Goal: Information Seeking & Learning: Learn about a topic

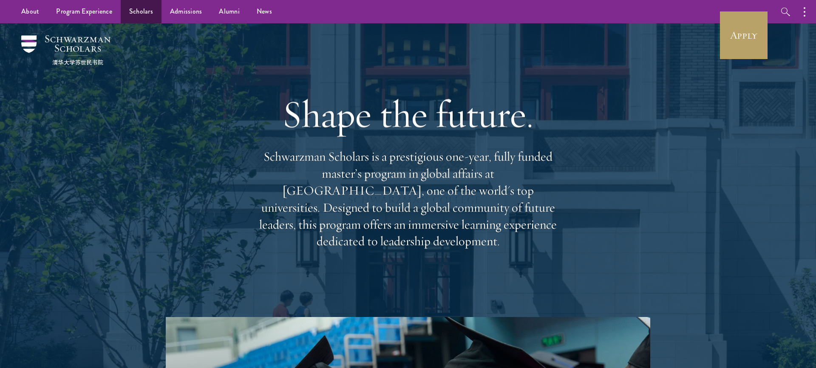
click at [141, 13] on link "Scholars" at bounding box center [141, 11] width 41 height 23
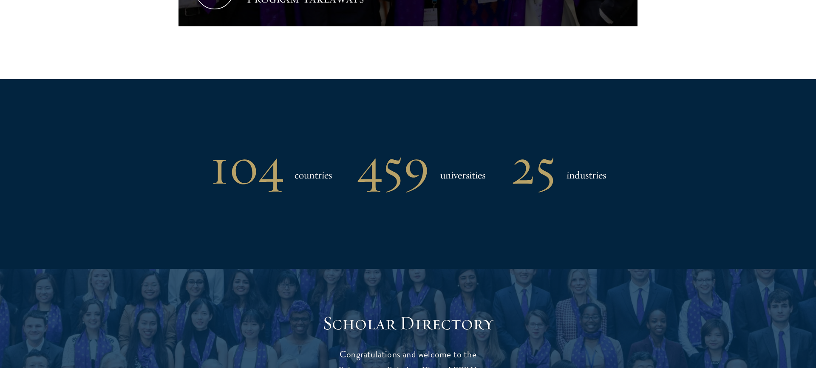
scroll to position [952, 0]
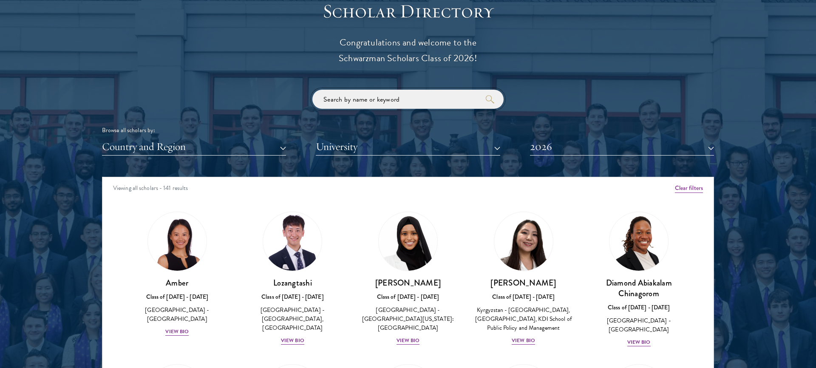
click at [377, 101] on input "search" at bounding box center [407, 99] width 191 height 19
click at [386, 148] on button "University" at bounding box center [408, 146] width 184 height 17
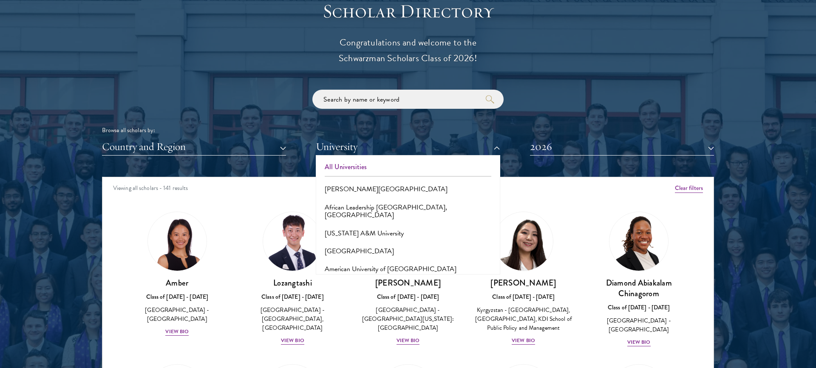
click at [380, 168] on button "All Universities" at bounding box center [407, 167] width 179 height 18
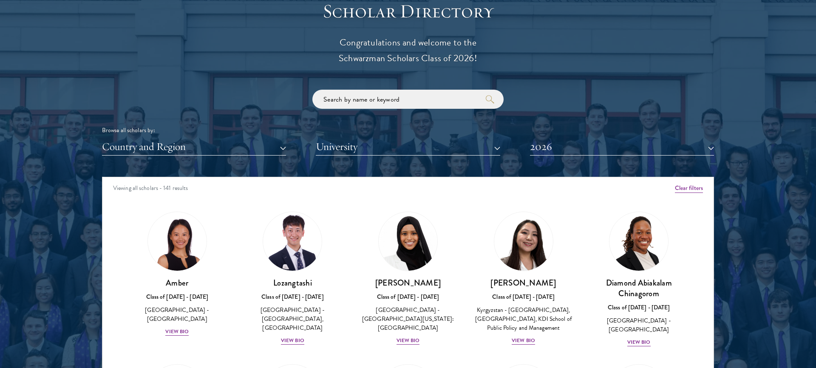
click at [365, 138] on button "University" at bounding box center [408, 146] width 184 height 17
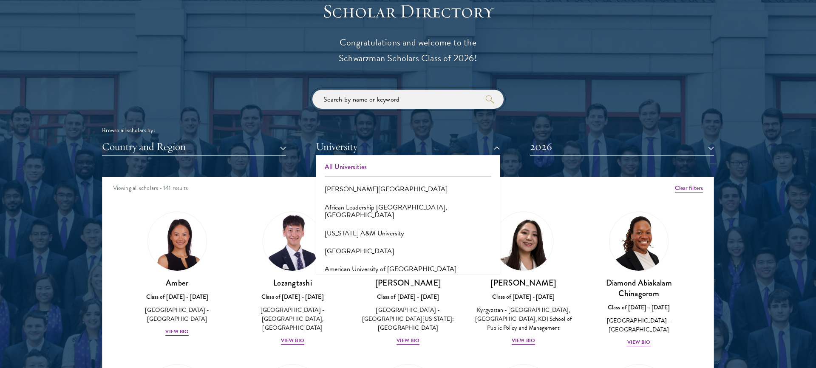
click at [360, 95] on input "search" at bounding box center [407, 99] width 191 height 19
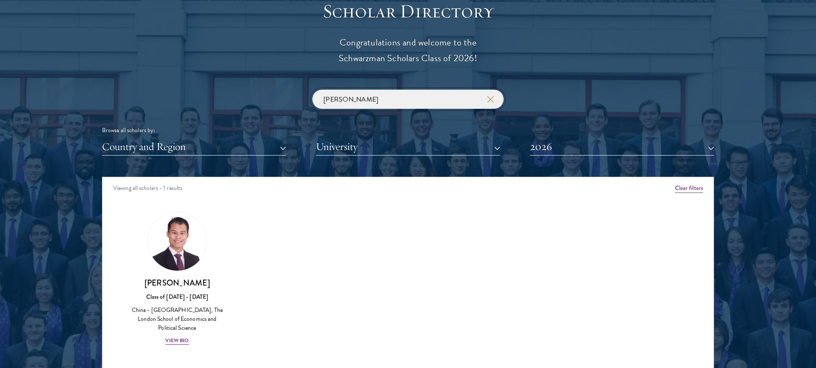
type input "Shaun Ho"
drag, startPoint x: 319, startPoint y: 111, endPoint x: 179, endPoint y: 245, distance: 193.0
click at [179, 245] on img at bounding box center [177, 241] width 65 height 65
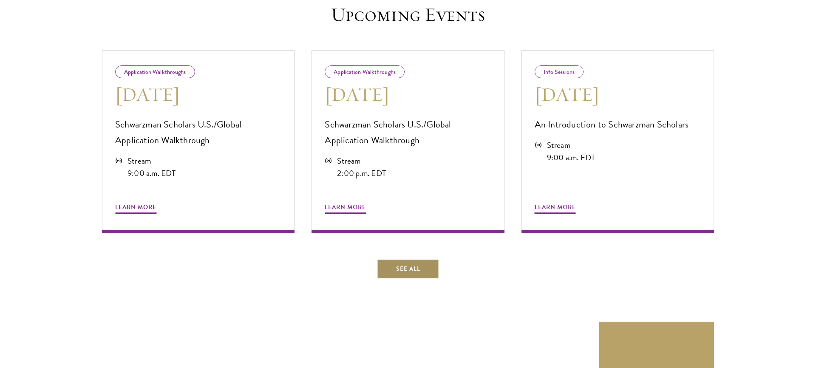
click at [386, 264] on link "See All" at bounding box center [408, 269] width 62 height 20
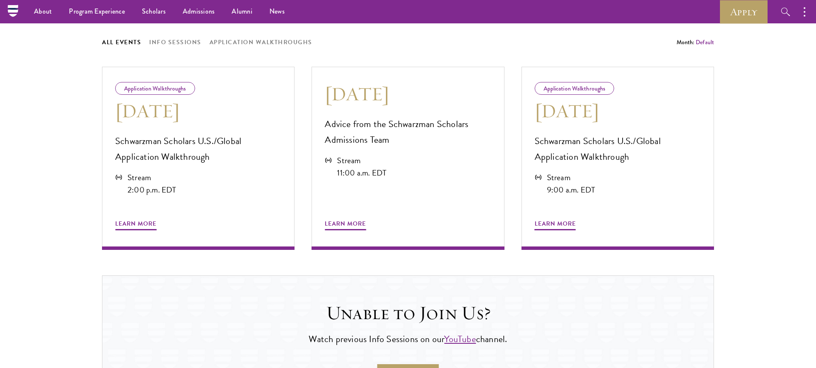
scroll to position [425, 0]
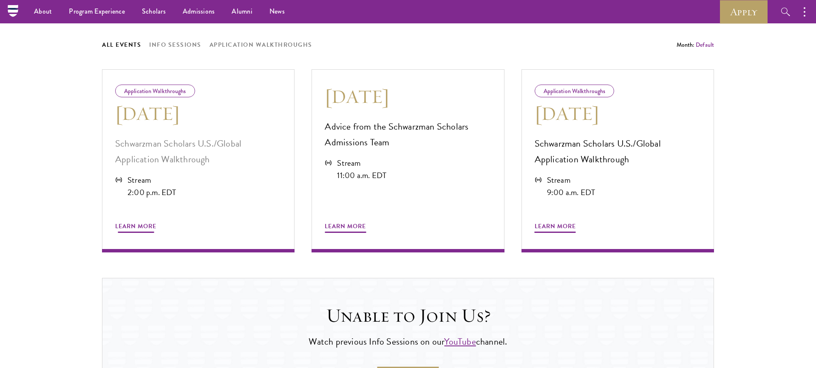
click at [151, 228] on span "Learn More" at bounding box center [135, 227] width 41 height 13
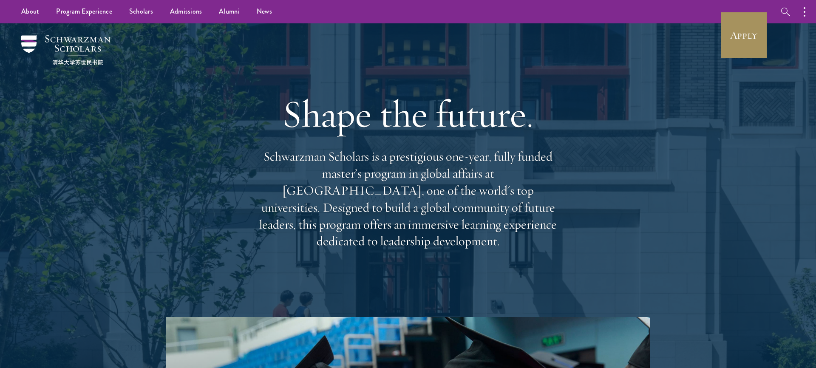
click at [741, 39] on link "Apply" at bounding box center [744, 35] width 48 height 48
click at [136, 12] on link "Scholars" at bounding box center [141, 11] width 41 height 23
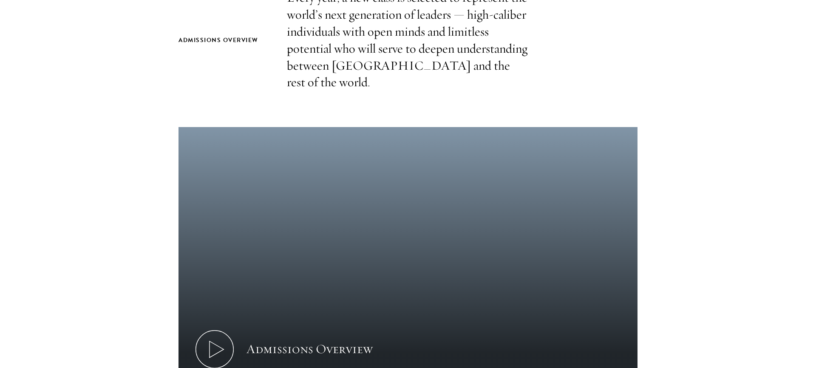
scroll to position [340, 0]
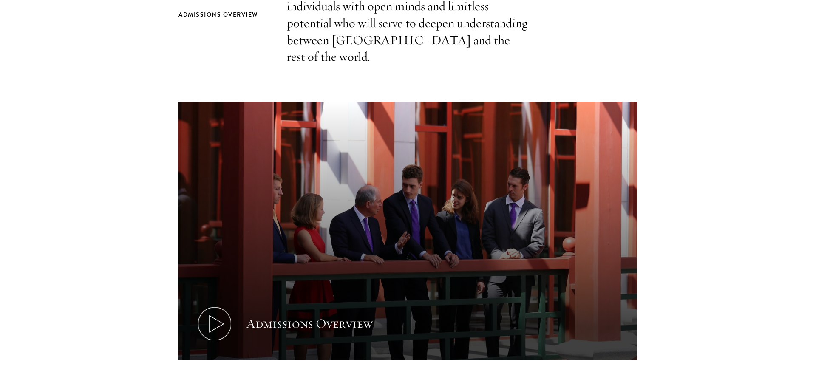
click at [220, 305] on icon at bounding box center [215, 324] width 38 height 38
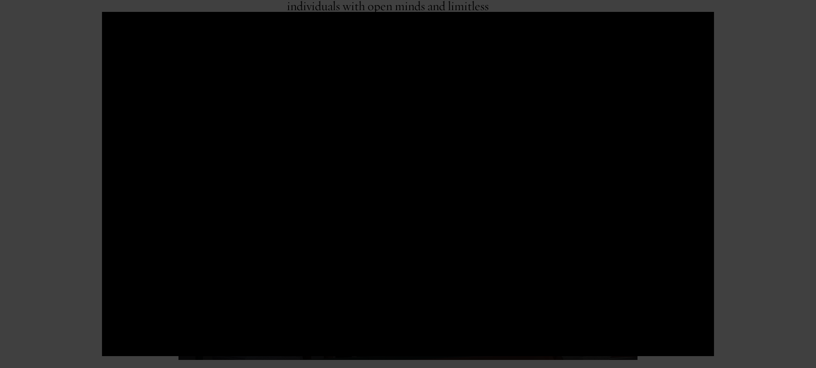
click at [728, 121] on div at bounding box center [408, 184] width 816 height 368
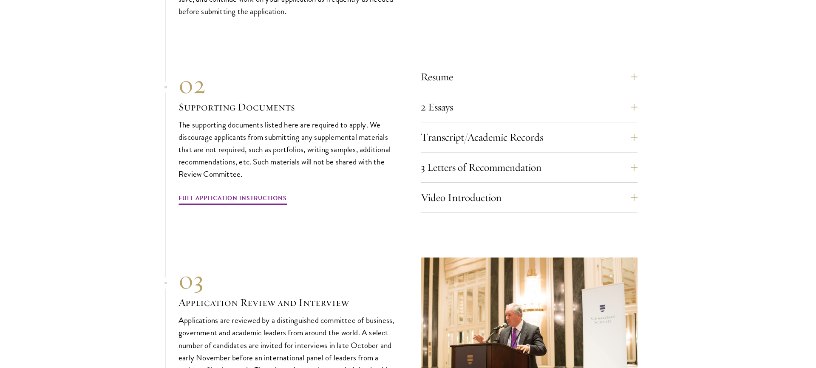
scroll to position [2908, 0]
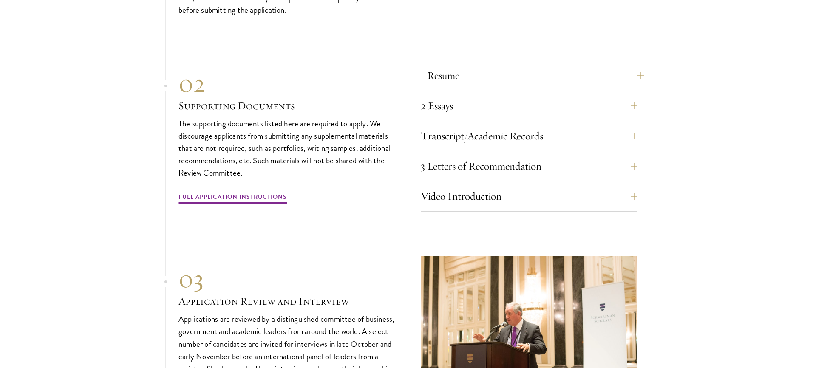
click at [477, 65] on button "Resume" at bounding box center [535, 75] width 217 height 20
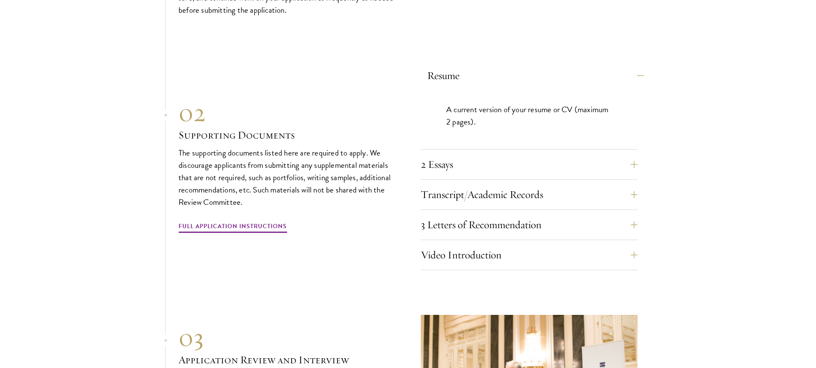
click at [477, 65] on button "Resume" at bounding box center [535, 75] width 217 height 20
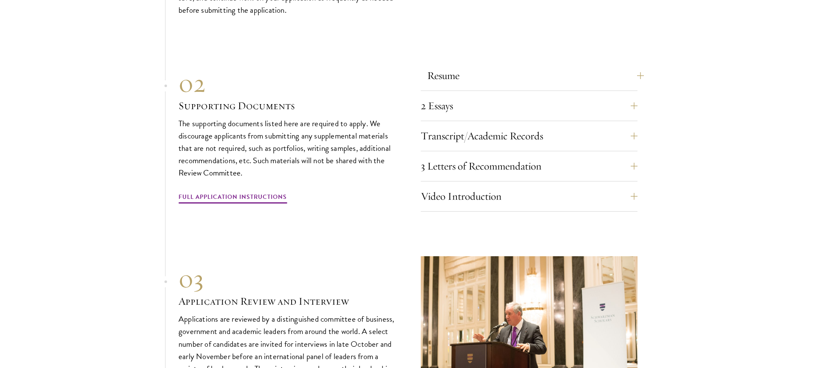
click at [477, 65] on button "Resume" at bounding box center [535, 75] width 217 height 20
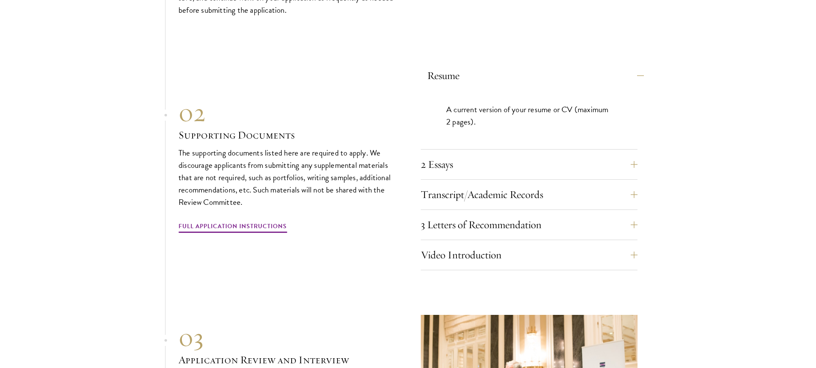
click at [477, 65] on button "Resume" at bounding box center [535, 75] width 217 height 20
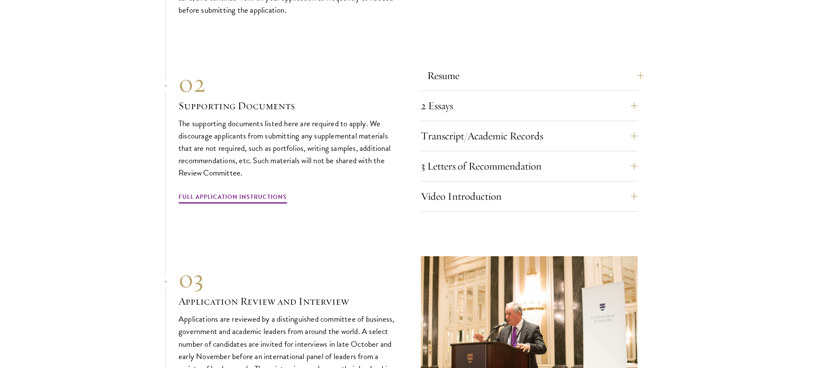
click at [477, 65] on button "Resume" at bounding box center [535, 75] width 217 height 20
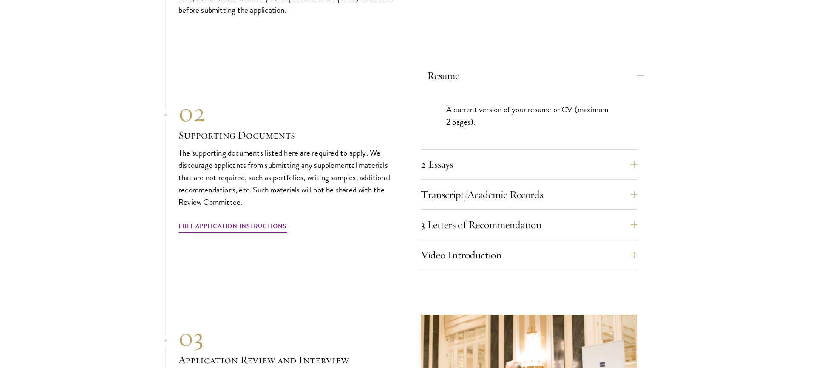
click at [477, 65] on button "Resume" at bounding box center [535, 75] width 217 height 20
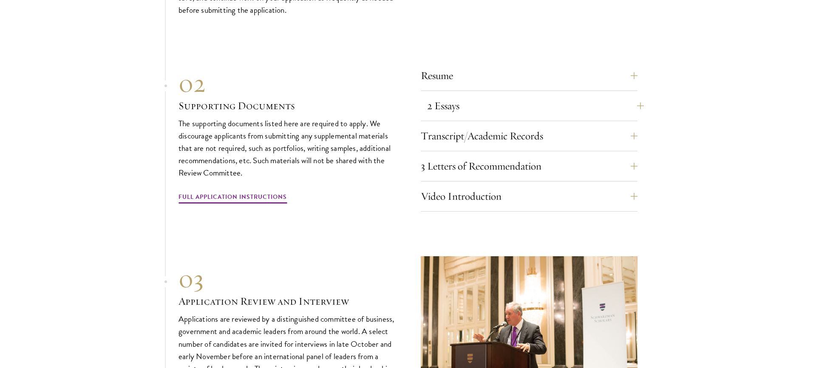
click at [477, 96] on button "2 Essays" at bounding box center [535, 106] width 217 height 20
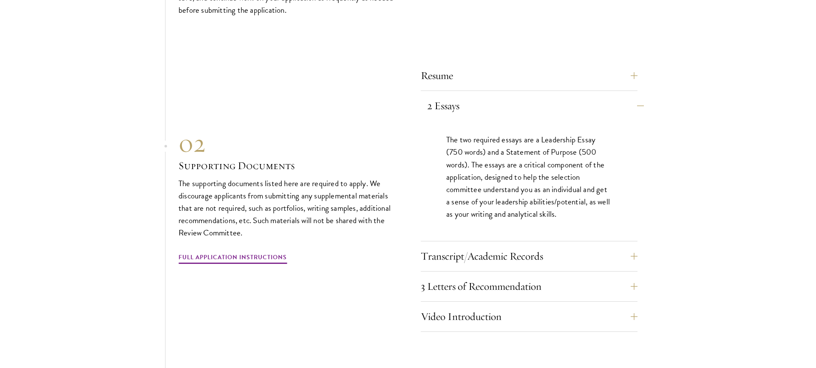
click at [477, 96] on button "2 Essays" at bounding box center [535, 106] width 217 height 20
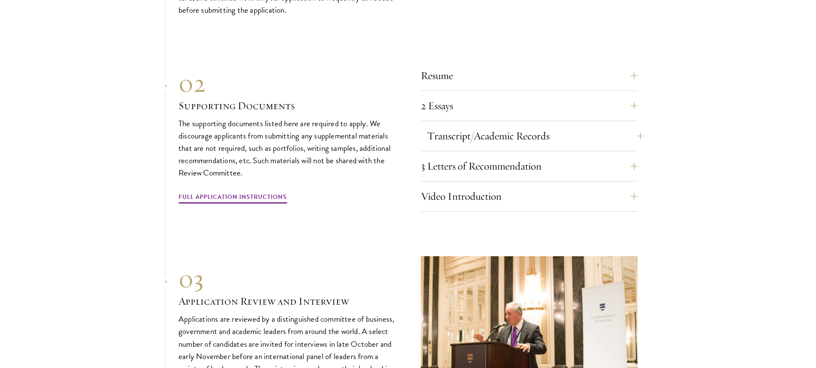
click at [477, 126] on button "Transcript/Academic Records" at bounding box center [535, 136] width 217 height 20
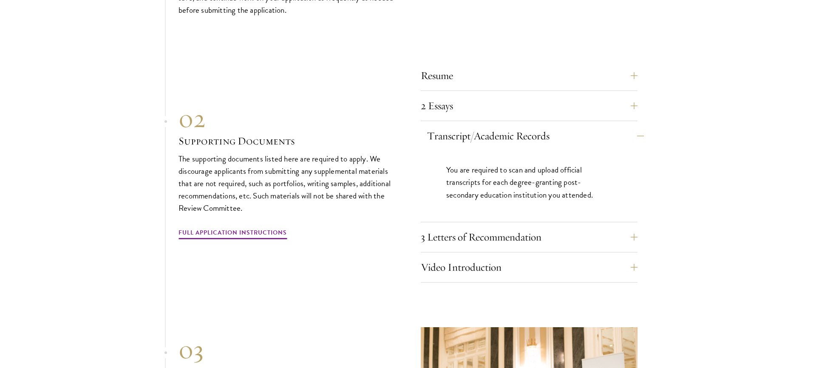
click at [477, 126] on button "Transcript/Academic Records" at bounding box center [535, 136] width 217 height 20
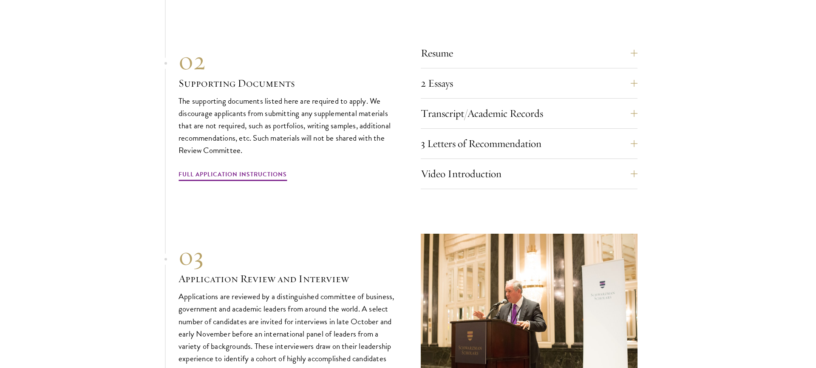
scroll to position [2932, 0]
click at [595, 102] on button "Transcript/Academic Records" at bounding box center [535, 112] width 217 height 20
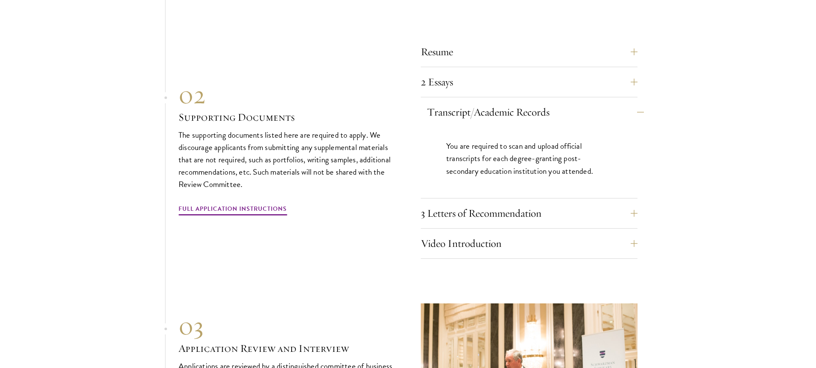
click at [595, 102] on button "Transcript/Academic Records" at bounding box center [535, 112] width 217 height 20
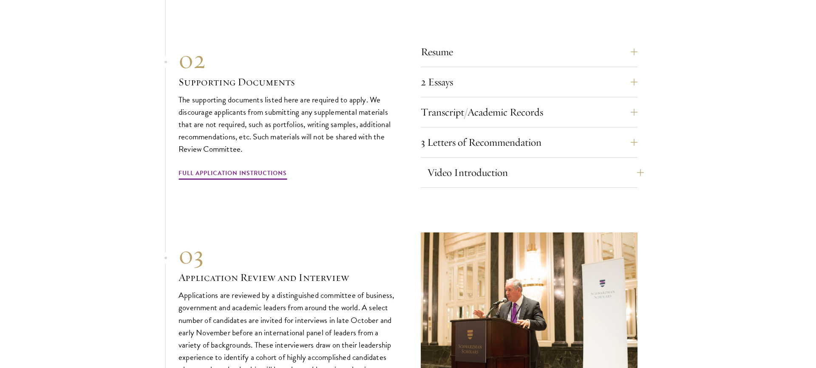
click at [477, 162] on button "Video Introduction" at bounding box center [535, 172] width 217 height 20
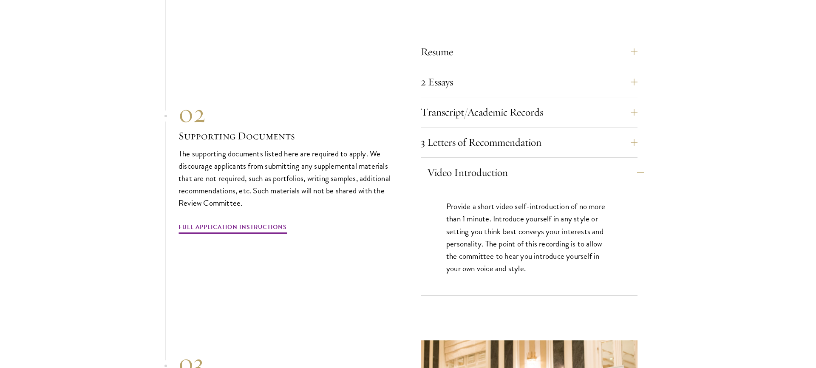
click at [477, 162] on button "Video Introduction" at bounding box center [535, 172] width 217 height 20
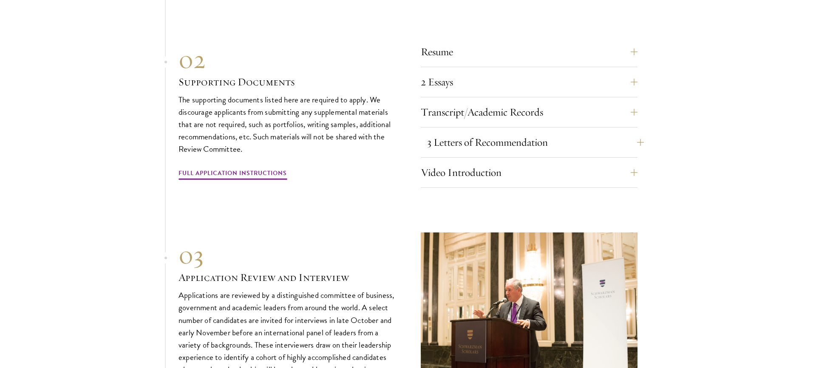
click at [467, 132] on button "3 Letters of Recommendation" at bounding box center [535, 142] width 217 height 20
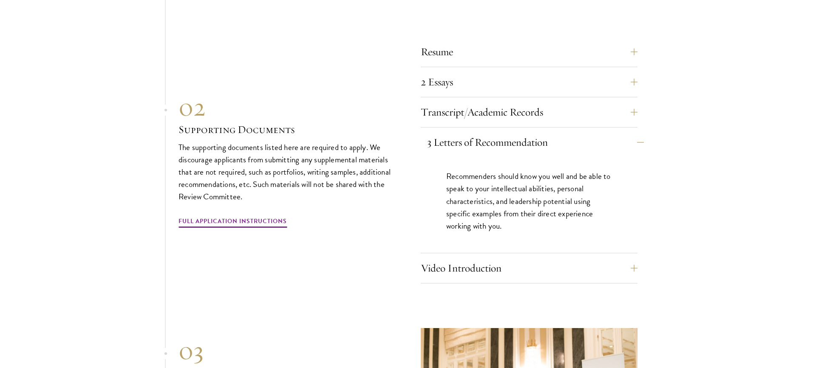
click at [466, 132] on button "3 Letters of Recommendation" at bounding box center [535, 142] width 217 height 20
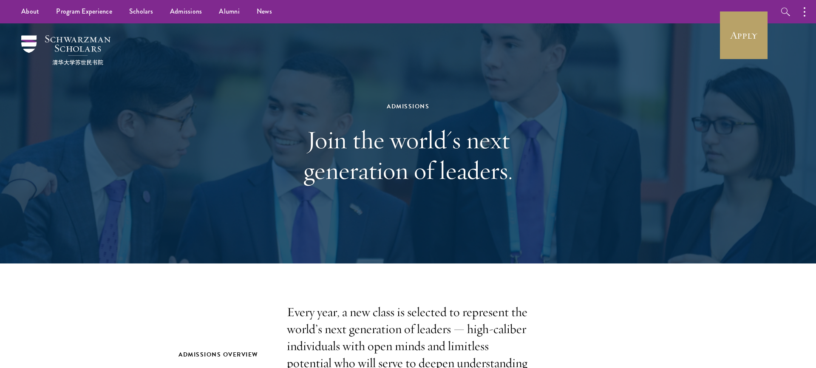
scroll to position [0, 0]
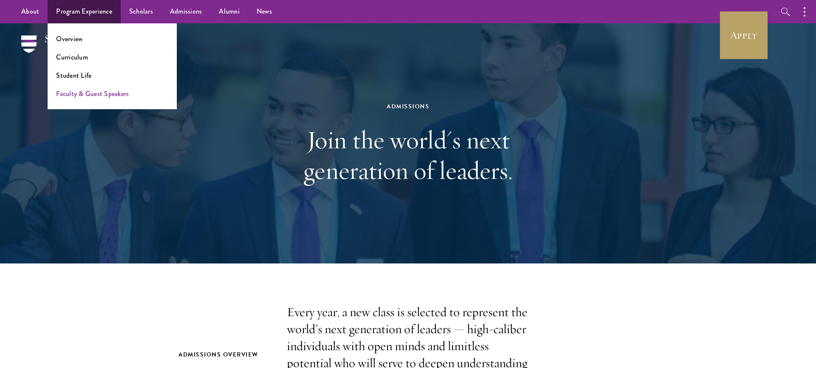
click at [95, 94] on link "Faculty & Guest Speakers" at bounding box center [92, 94] width 73 height 10
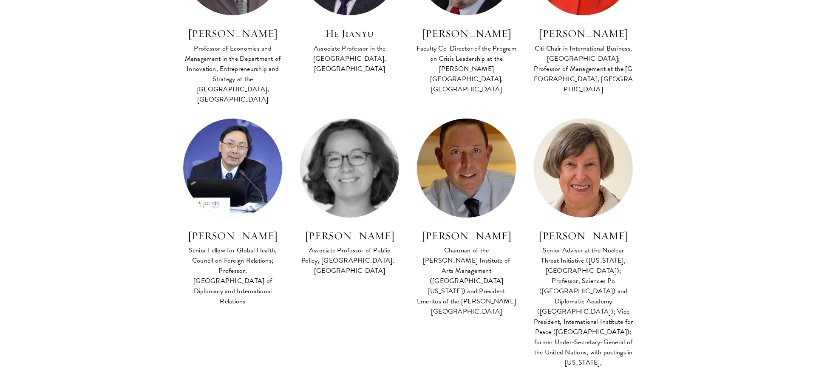
scroll to position [1709, 0]
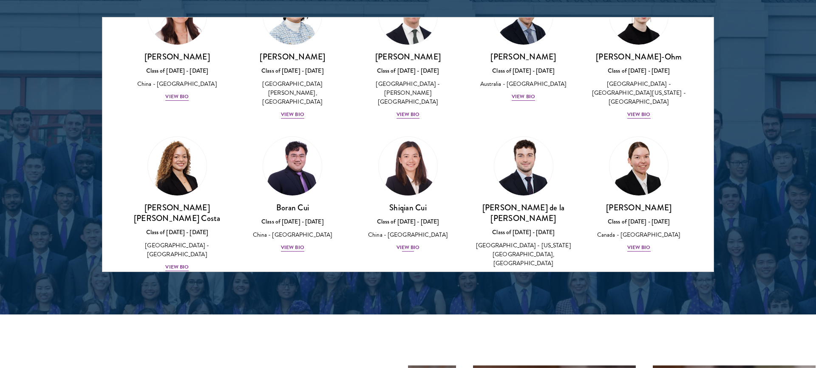
scroll to position [850, 0]
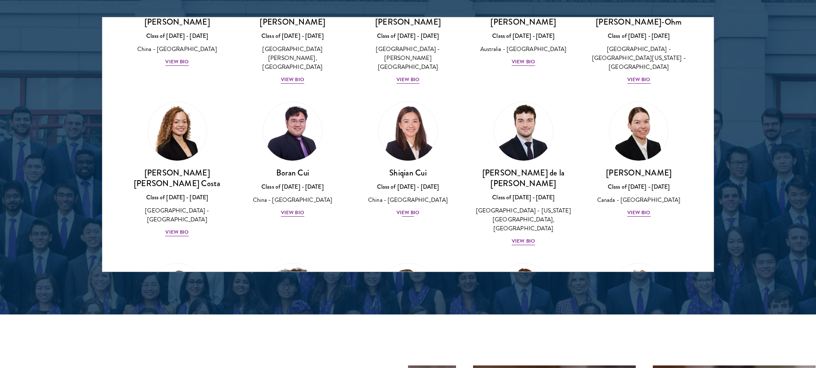
click at [410, 209] on div "View Bio" at bounding box center [408, 213] width 23 height 8
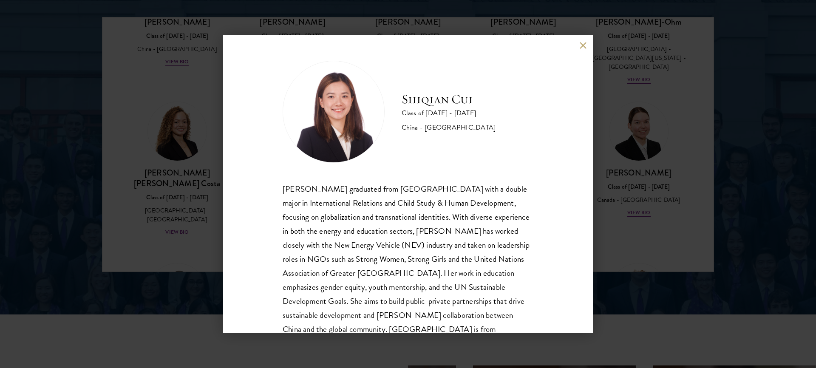
click at [582, 47] on button at bounding box center [582, 45] width 7 height 7
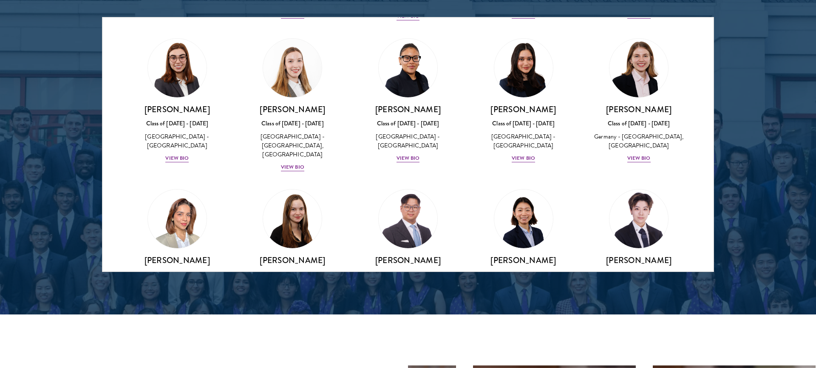
scroll to position [1868, 0]
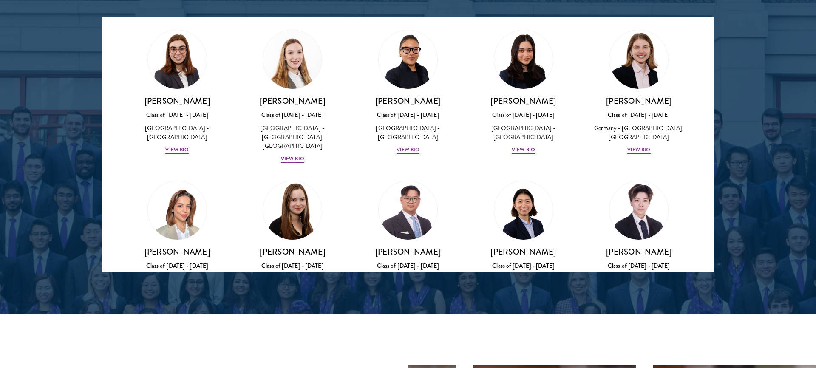
click at [303, 297] on div "View Bio" at bounding box center [292, 301] width 23 height 8
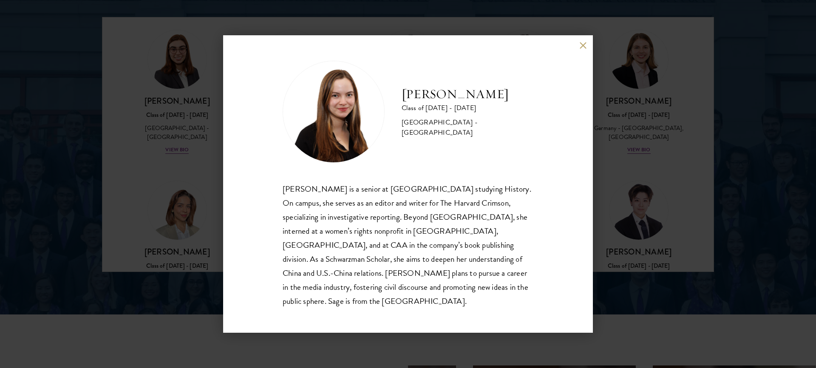
click at [581, 49] on button at bounding box center [582, 45] width 7 height 7
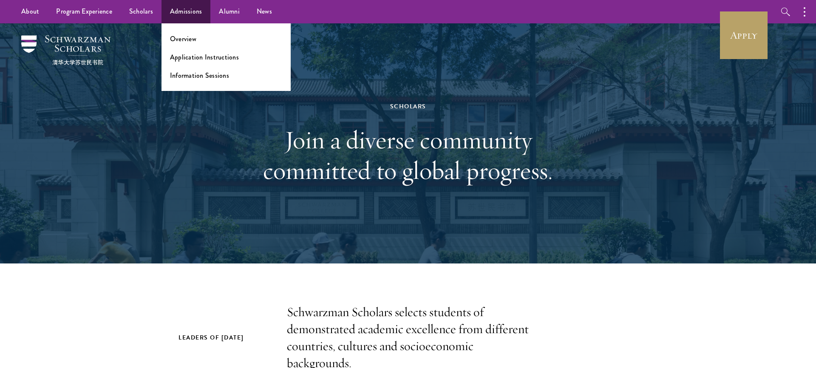
click at [185, 13] on link "Admissions" at bounding box center [186, 11] width 49 height 23
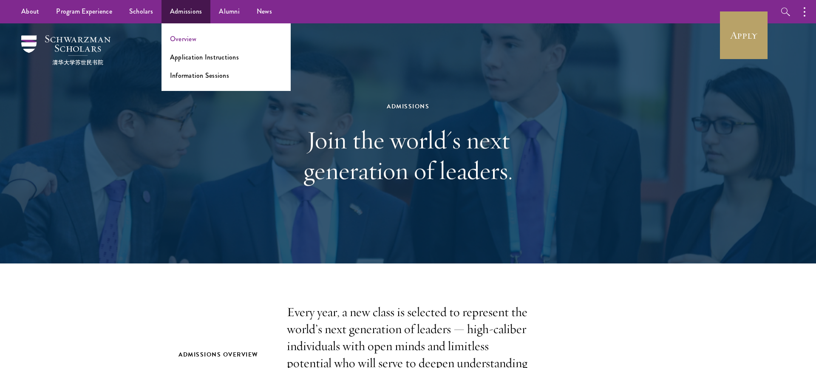
click at [187, 40] on link "Overview" at bounding box center [183, 39] width 26 height 10
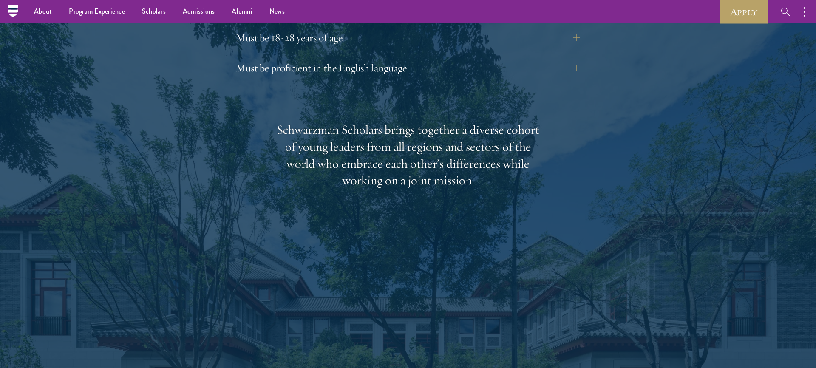
scroll to position [1217, 0]
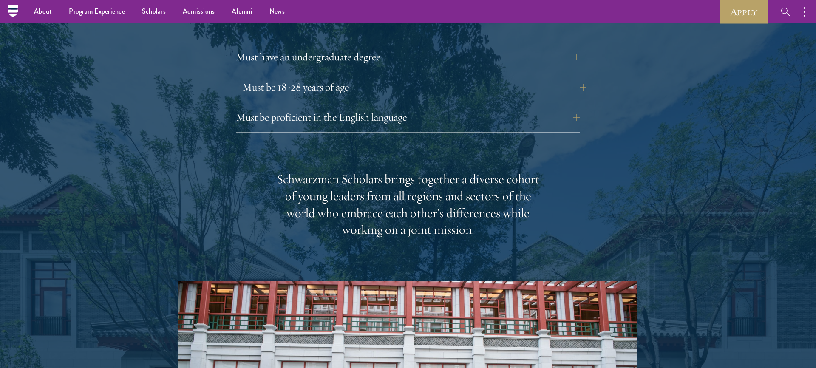
click at [339, 77] on button "Must be 18-28 years of age" at bounding box center [414, 87] width 344 height 20
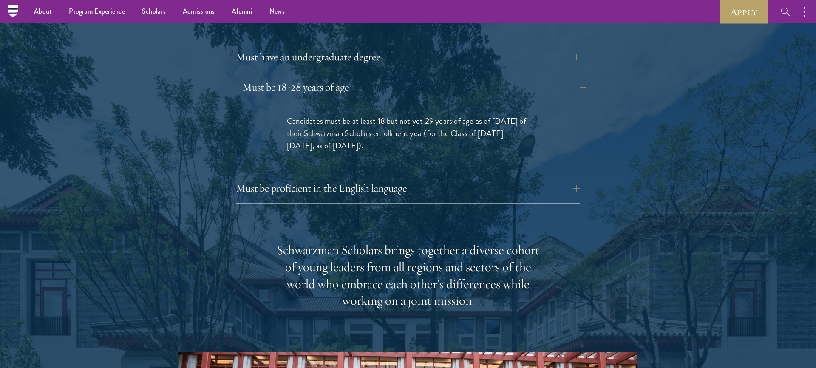
click at [339, 77] on button "Must be 18-28 years of age" at bounding box center [414, 87] width 344 height 20
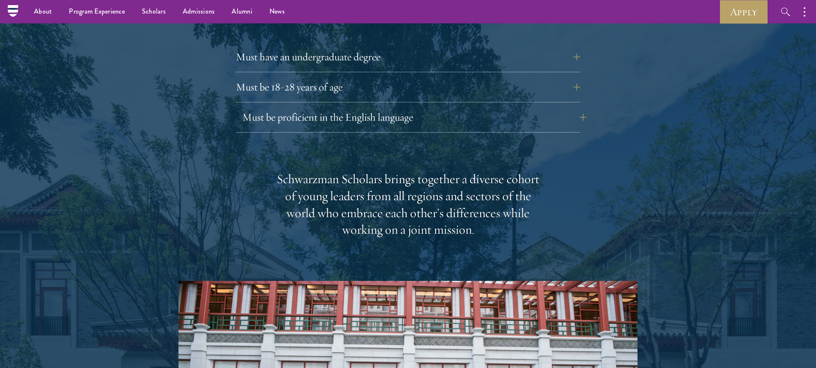
click at [338, 107] on button "Must be proficient in the English language" at bounding box center [414, 117] width 344 height 20
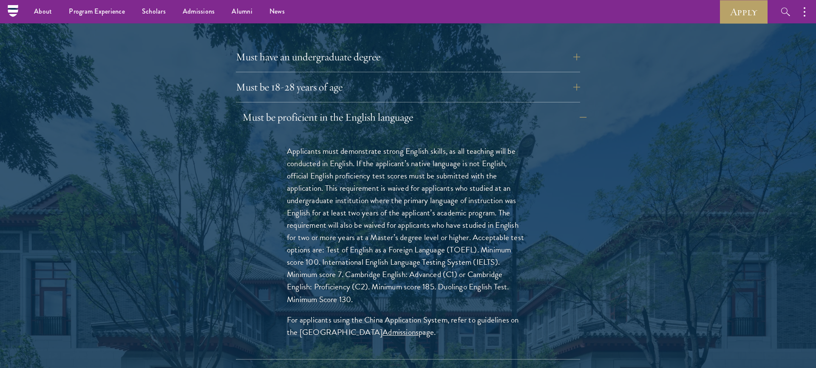
click at [338, 107] on button "Must be proficient in the English language" at bounding box center [414, 117] width 344 height 20
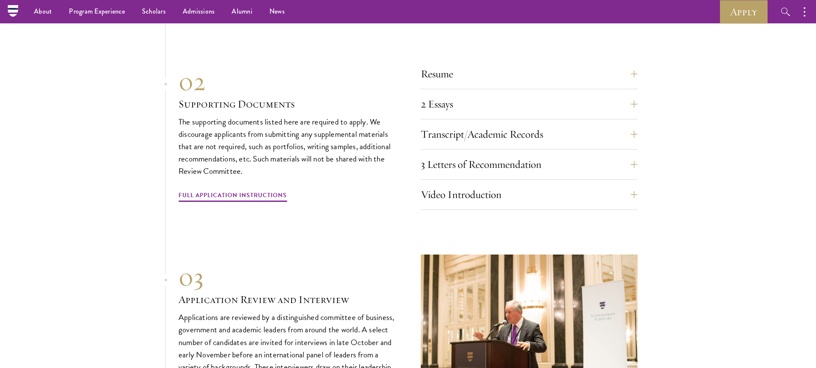
scroll to position [2909, 0]
click at [504, 185] on button "Video Introduction" at bounding box center [535, 195] width 217 height 20
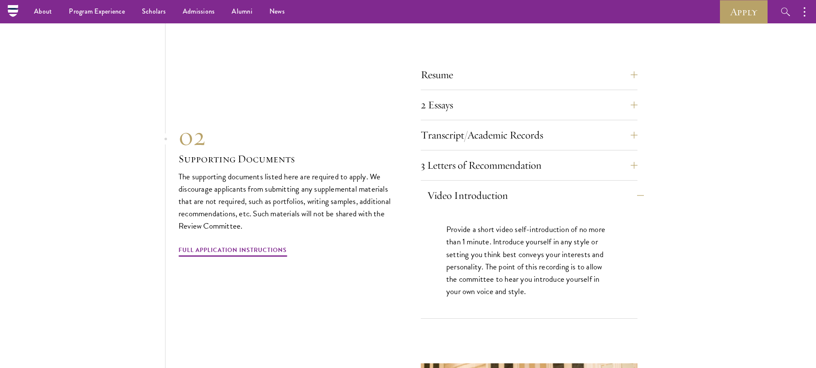
click at [504, 185] on button "Video Introduction" at bounding box center [535, 195] width 217 height 20
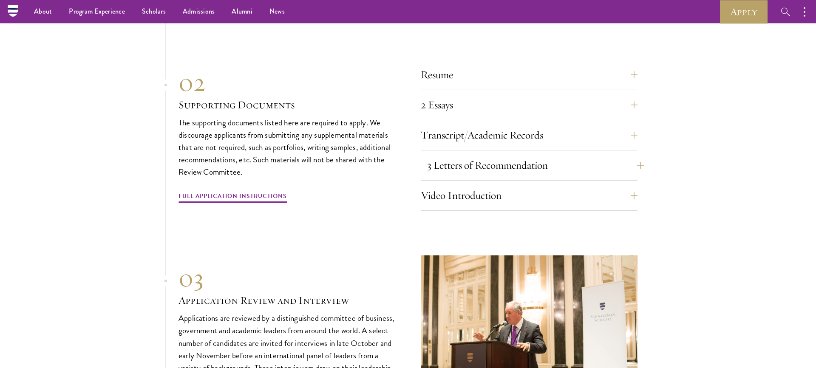
click at [496, 155] on button "3 Letters of Recommendation" at bounding box center [535, 165] width 217 height 20
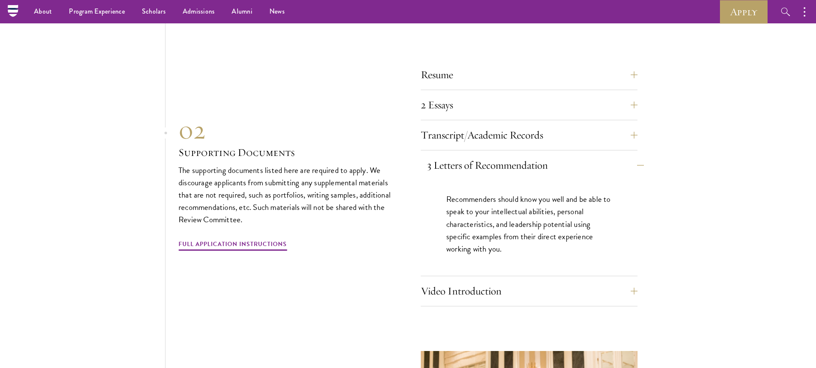
click at [496, 155] on button "3 Letters of Recommendation" at bounding box center [535, 165] width 217 height 20
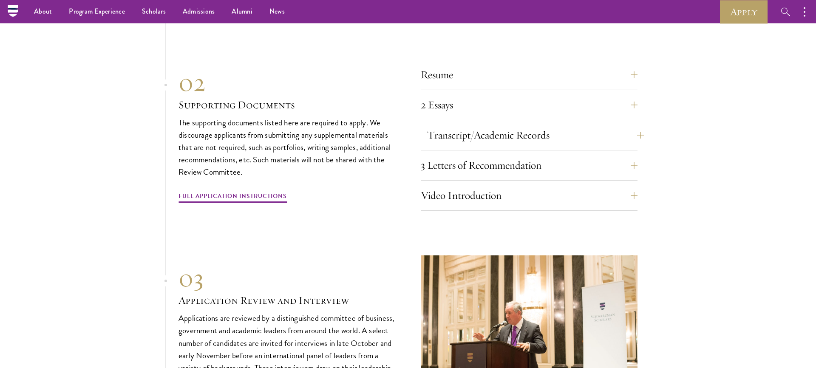
click at [496, 125] on button "Transcript/Academic Records" at bounding box center [535, 135] width 217 height 20
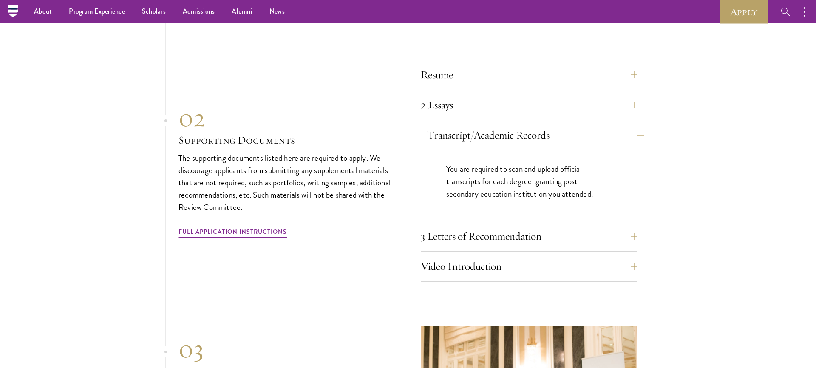
click at [496, 125] on button "Transcript/Academic Records" at bounding box center [535, 135] width 217 height 20
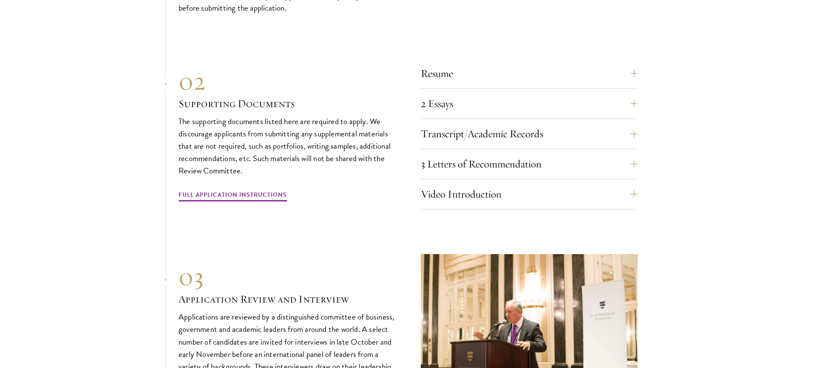
scroll to position [2938, 0]
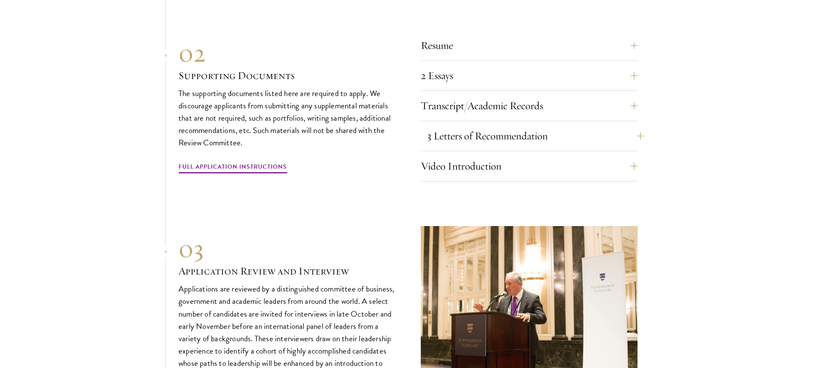
click at [608, 126] on button "3 Letters of Recommendation" at bounding box center [535, 136] width 217 height 20
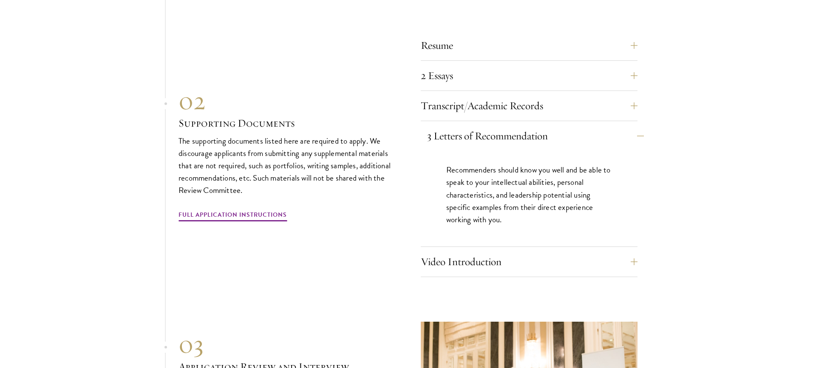
click at [608, 126] on button "3 Letters of Recommendation" at bounding box center [535, 136] width 217 height 20
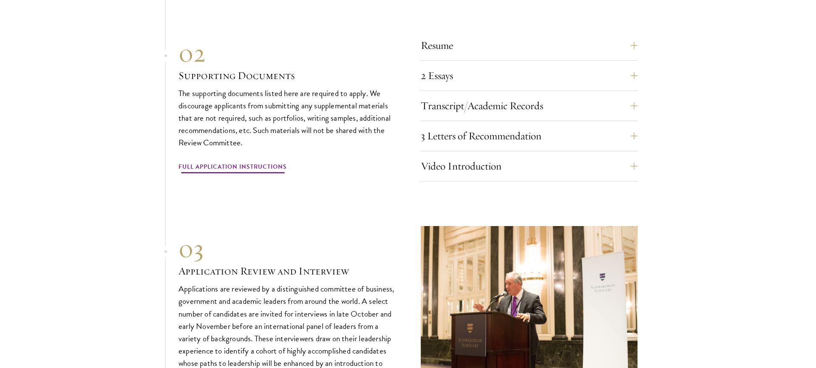
click at [242, 162] on link "Full Application Instructions" at bounding box center [233, 168] width 108 height 13
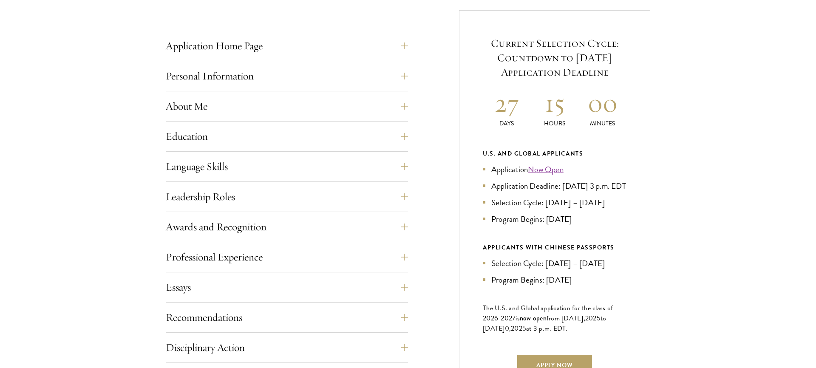
scroll to position [335, 0]
click at [335, 45] on button "Application Home Page" at bounding box center [293, 45] width 242 height 20
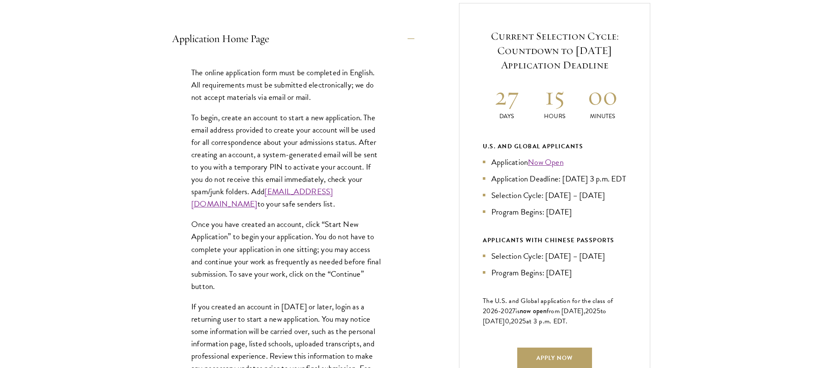
scroll to position [345, 0]
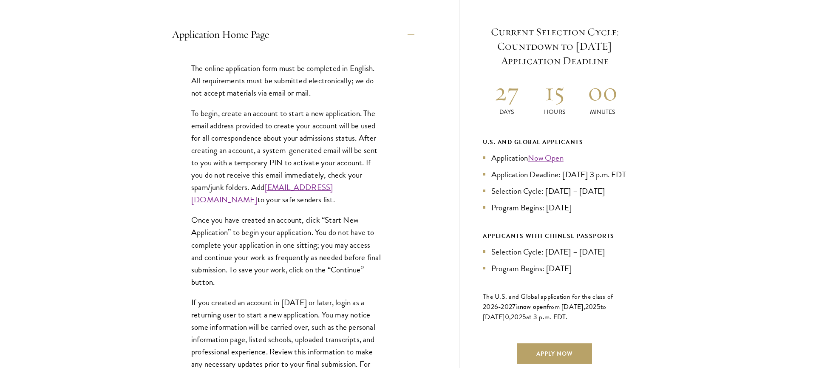
click at [336, 38] on button "Application Home Page" at bounding box center [293, 34] width 242 height 20
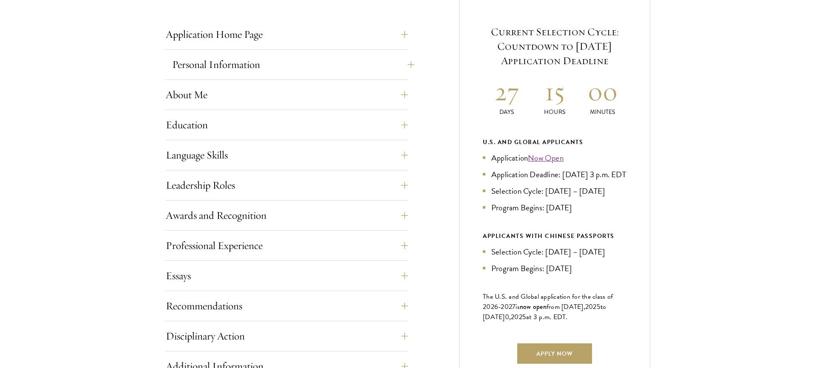
click at [336, 60] on button "Personal Information" at bounding box center [293, 64] width 242 height 20
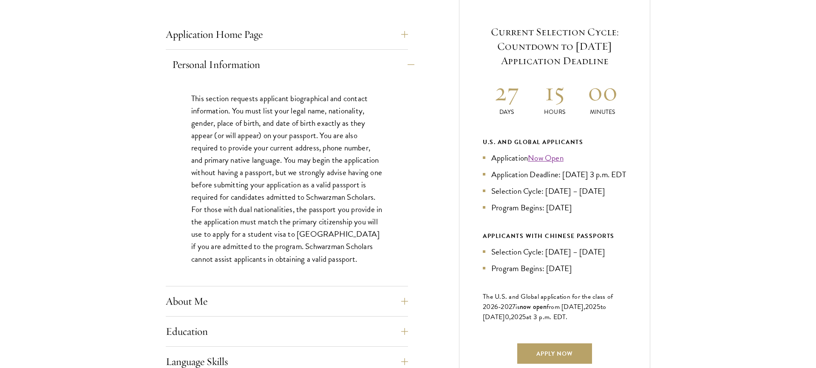
click at [336, 60] on button "Personal Information" at bounding box center [293, 64] width 242 height 20
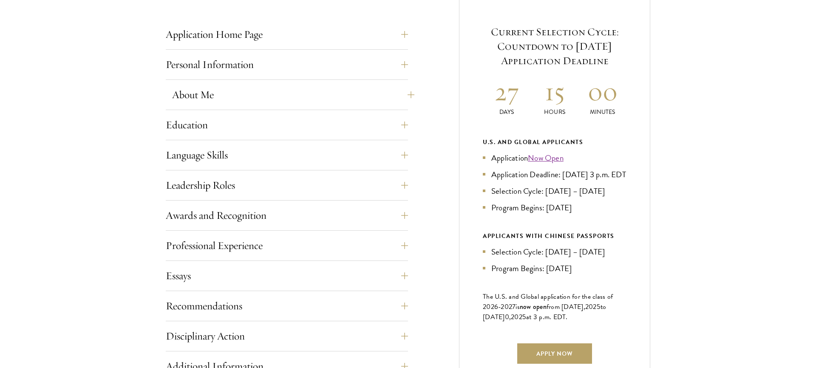
click at [332, 93] on button "About Me" at bounding box center [293, 95] width 242 height 20
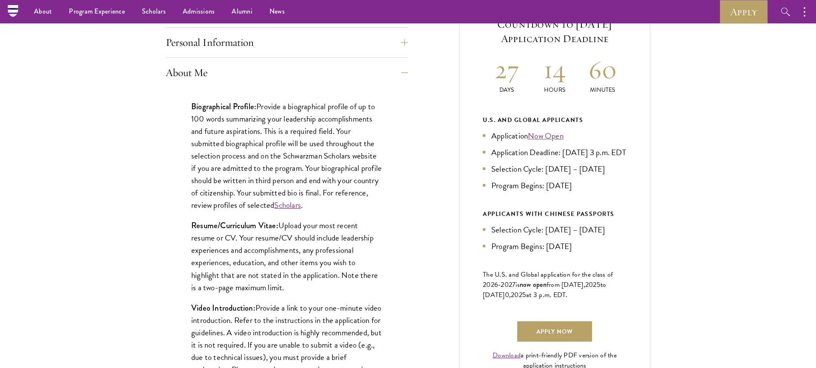
scroll to position [339, 0]
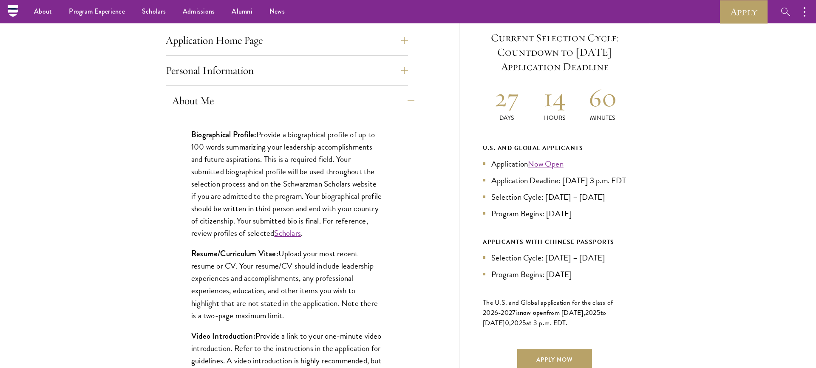
click at [332, 93] on button "About Me" at bounding box center [293, 101] width 242 height 20
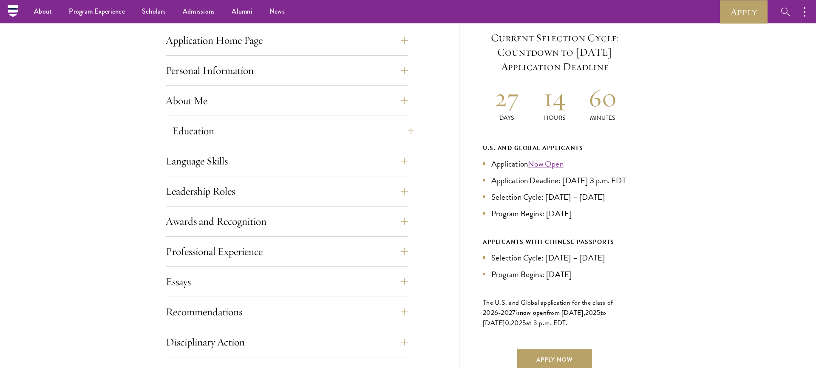
click at [326, 127] on button "Education" at bounding box center [293, 131] width 242 height 20
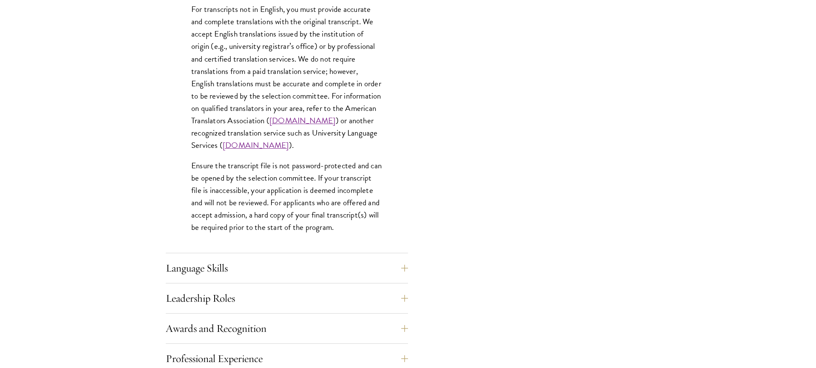
scroll to position [1232, 0]
click at [340, 258] on button "Language Skills" at bounding box center [293, 267] width 242 height 20
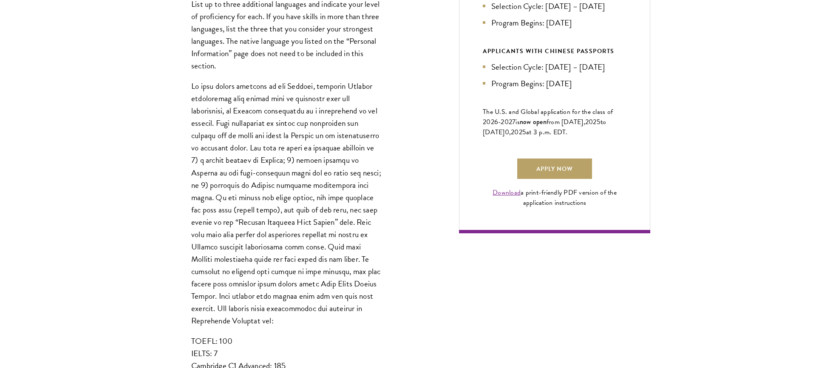
scroll to position [665, 0]
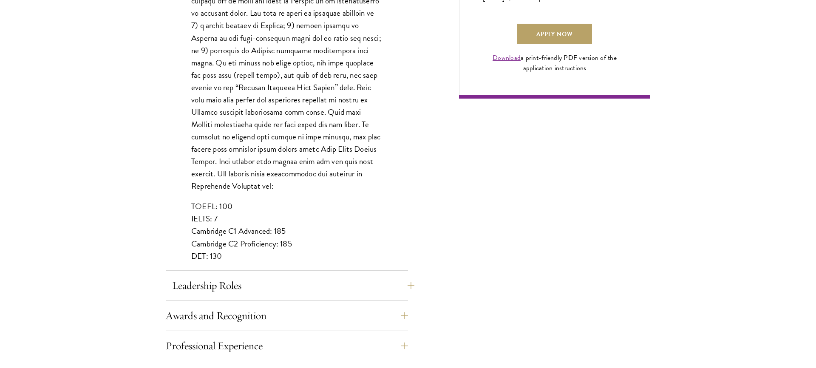
click at [334, 281] on button "Leadership Roles" at bounding box center [293, 285] width 242 height 20
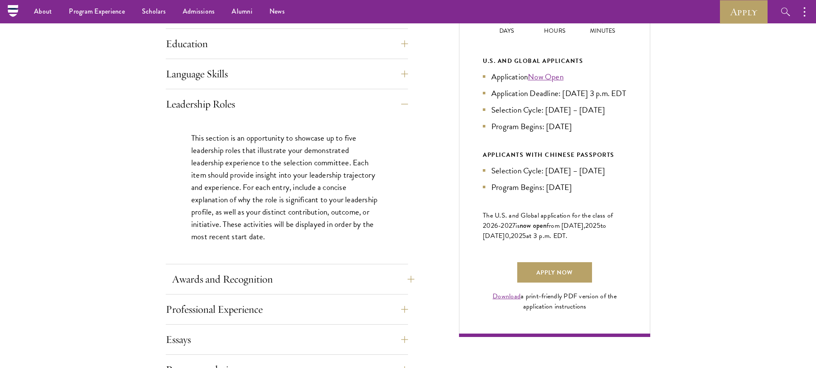
scroll to position [425, 0]
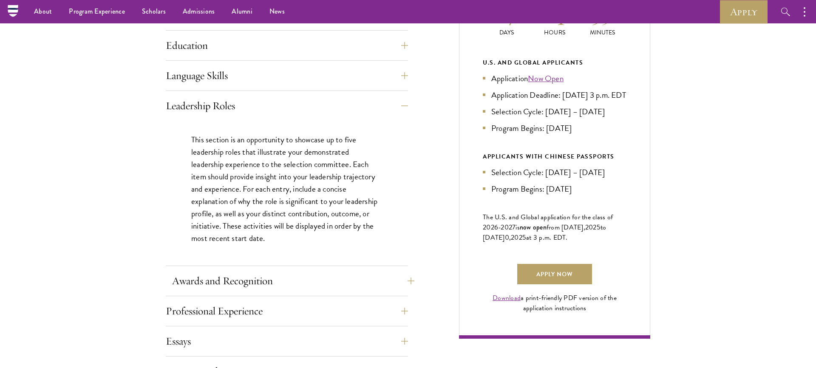
click at [334, 281] on button "Awards and Recognition" at bounding box center [293, 281] width 242 height 20
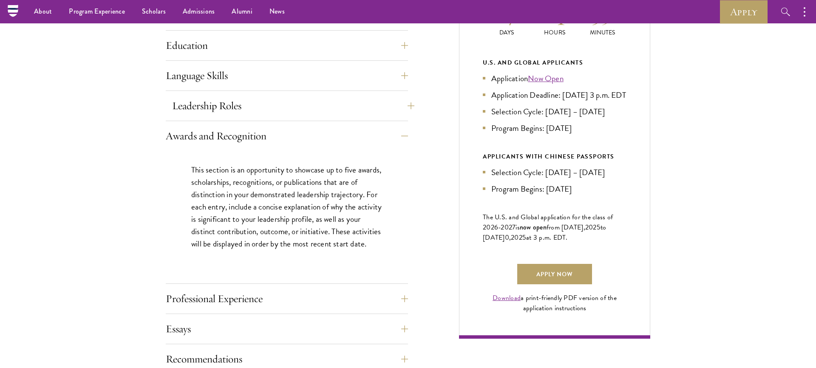
click at [238, 102] on button "Leadership Roles" at bounding box center [293, 106] width 242 height 20
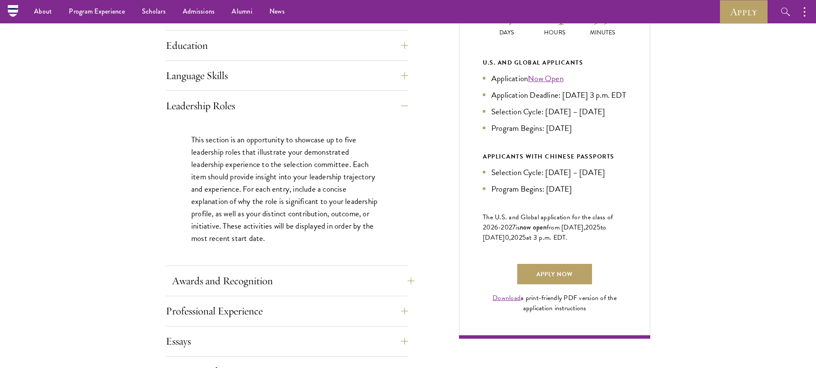
click at [387, 285] on button "Awards and Recognition" at bounding box center [293, 281] width 242 height 20
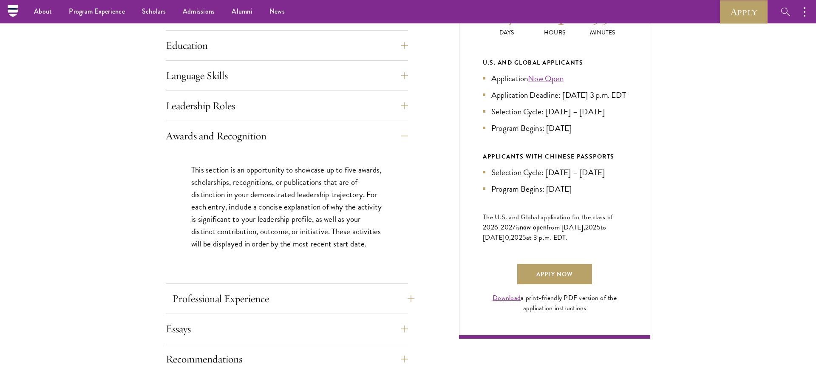
click at [381, 294] on button "Professional Experience" at bounding box center [293, 299] width 242 height 20
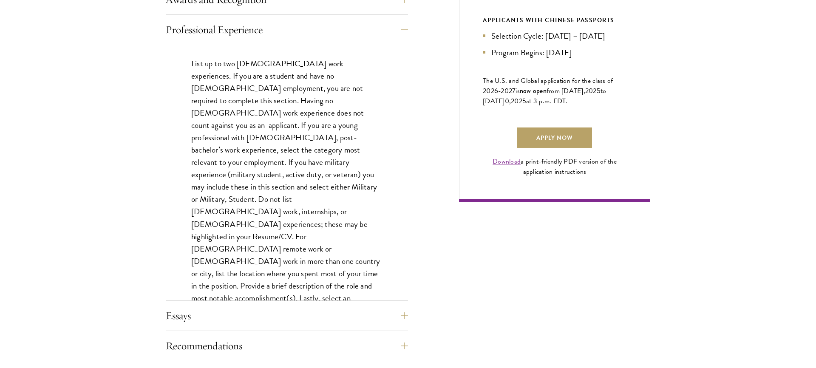
scroll to position [567, 0]
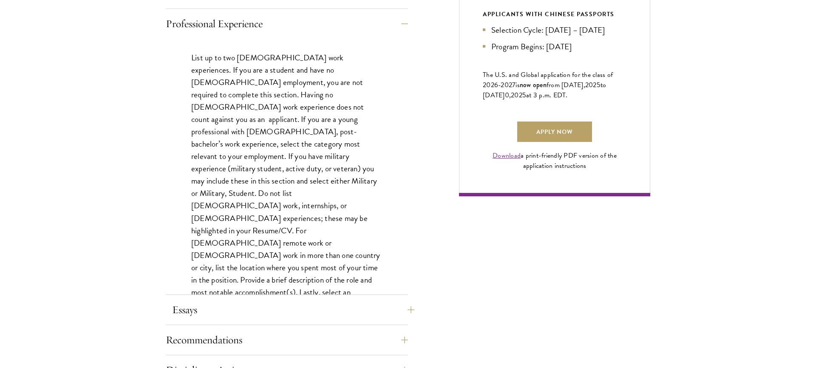
click at [378, 309] on button "Essays" at bounding box center [293, 310] width 242 height 20
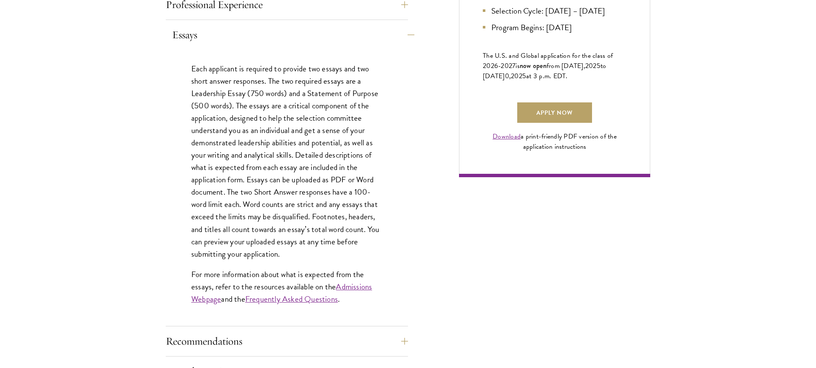
scroll to position [600, 0]
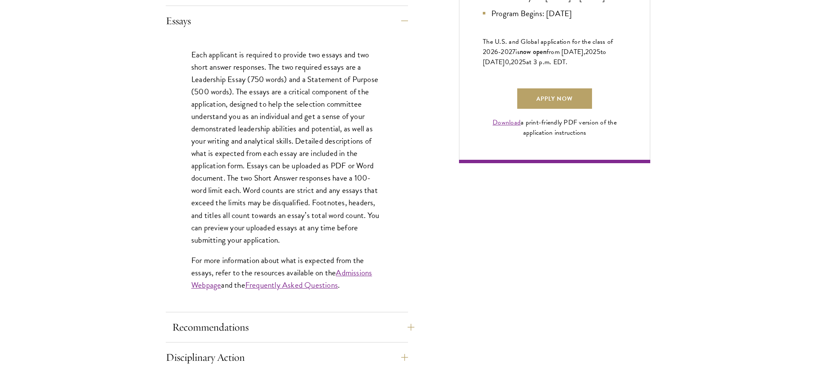
click at [379, 324] on button "Recommendations" at bounding box center [293, 327] width 242 height 20
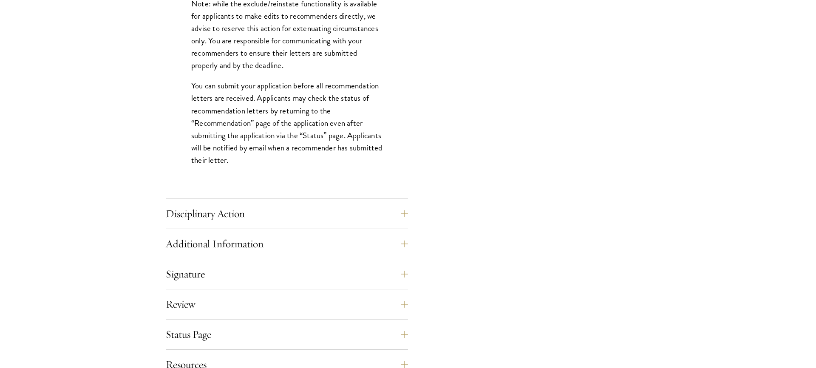
scroll to position [1164, 0]
click at [352, 213] on button "Disciplinary Action" at bounding box center [293, 213] width 242 height 20
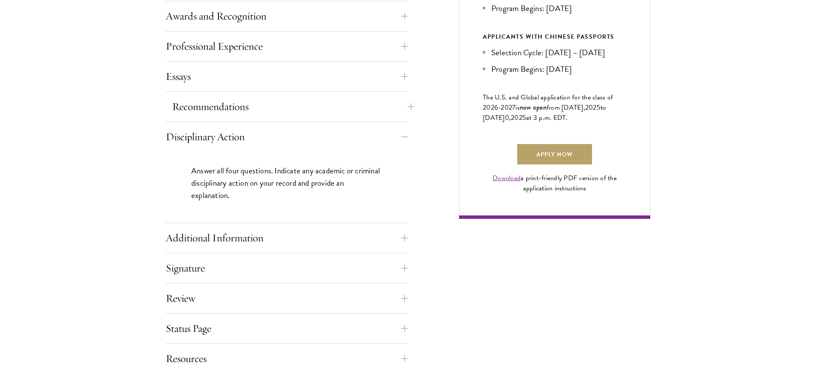
scroll to position [551, 0]
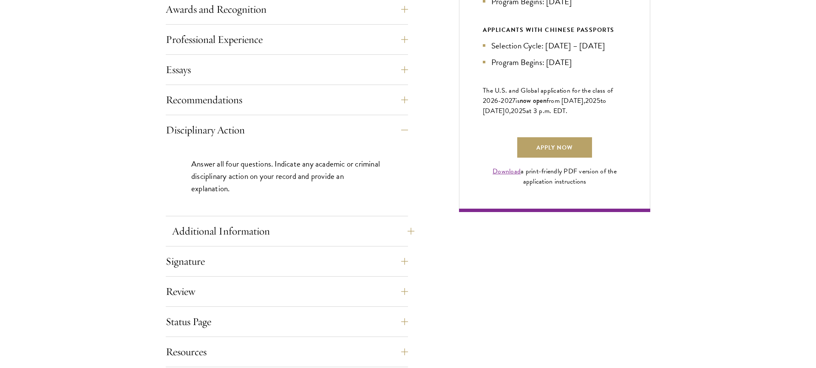
click at [345, 231] on button "Additional Information" at bounding box center [293, 231] width 242 height 20
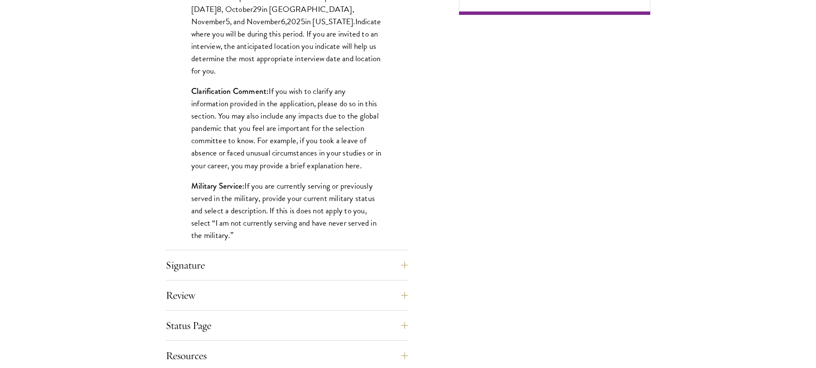
scroll to position [749, 0]
click at [342, 264] on button "Signature" at bounding box center [293, 265] width 242 height 20
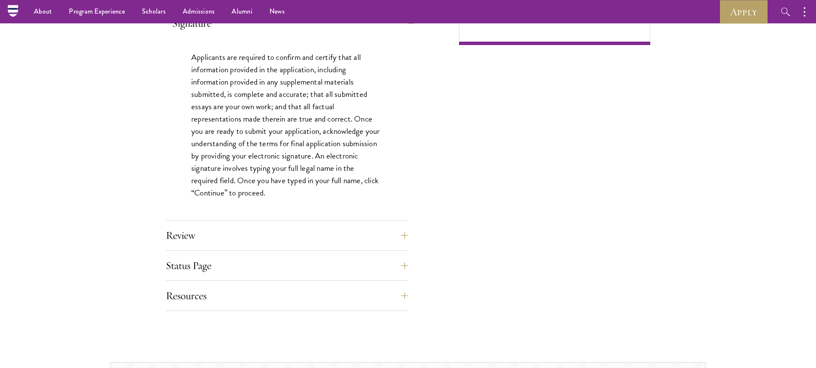
scroll to position [717, 0]
click at [338, 238] on button "Review" at bounding box center [293, 237] width 242 height 20
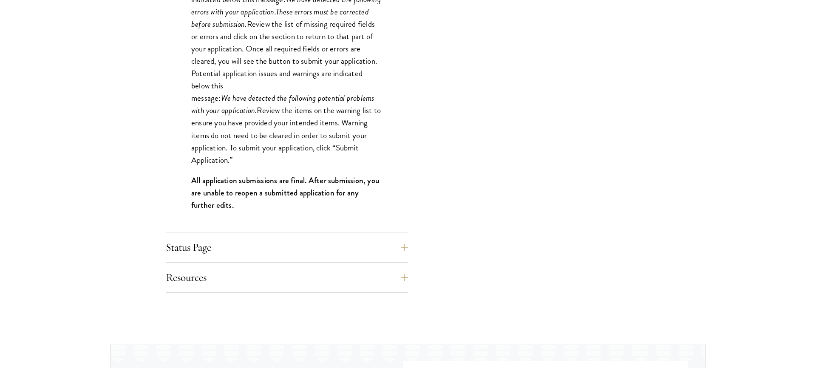
scroll to position [878, 0]
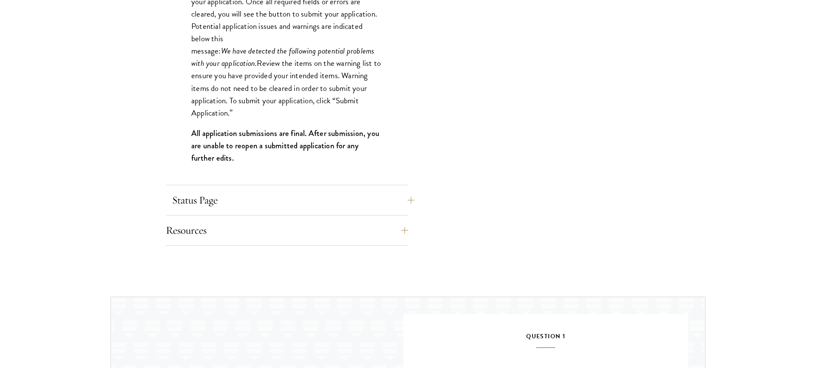
click at [327, 203] on button "Status Page" at bounding box center [293, 200] width 242 height 20
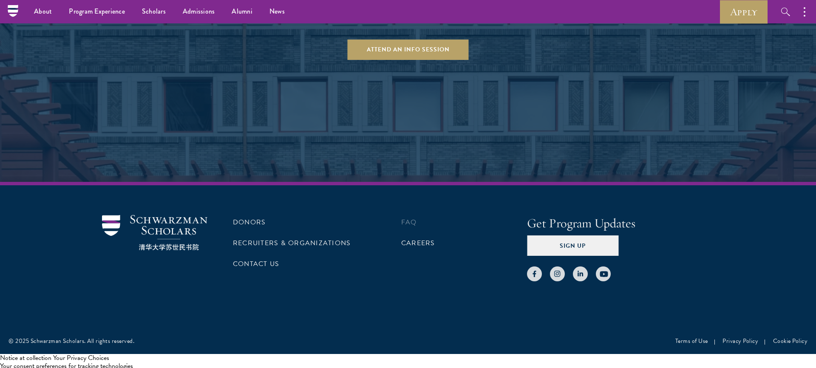
scroll to position [1919, 0]
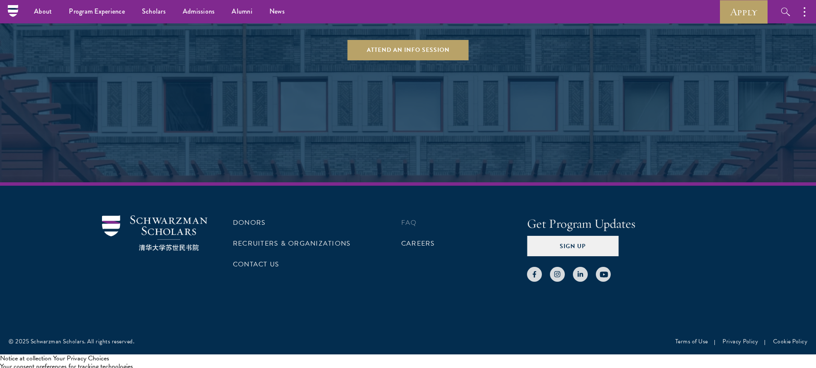
click at [410, 222] on link "FAQ" at bounding box center [409, 223] width 16 height 10
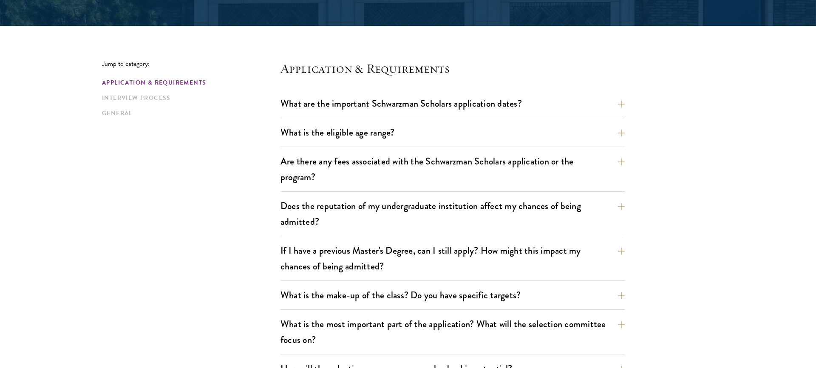
scroll to position [249, 0]
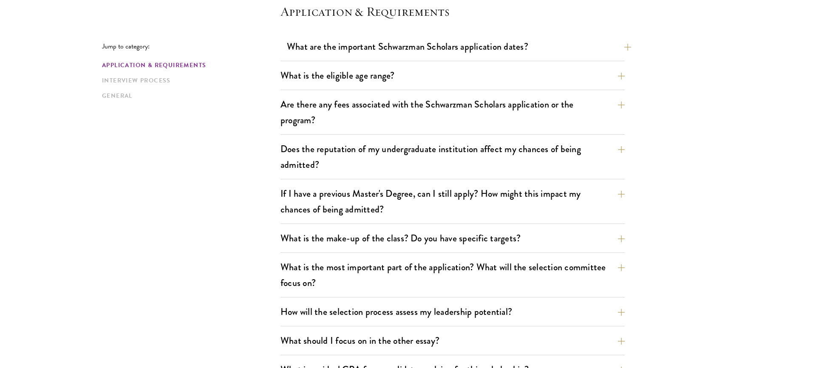
click at [397, 52] on button "What are the important Schwarzman Scholars application dates?" at bounding box center [459, 46] width 344 height 19
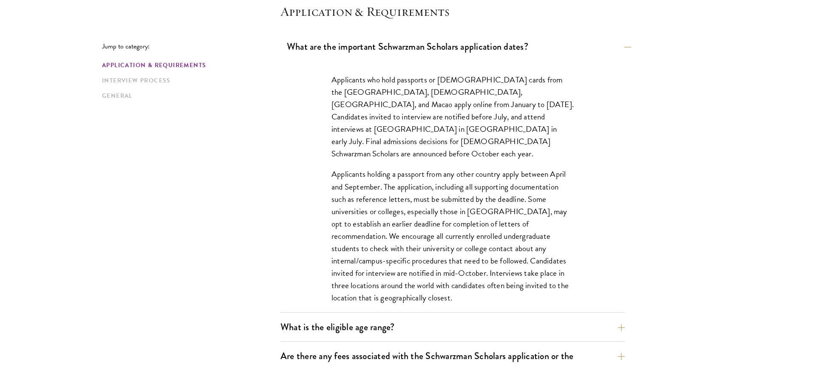
click at [397, 52] on button "What are the important Schwarzman Scholars application dates?" at bounding box center [459, 46] width 344 height 19
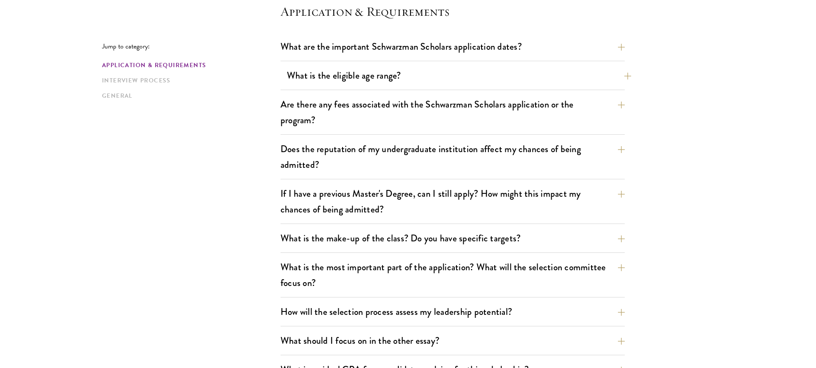
click at [401, 69] on button "What is the eligible age range?" at bounding box center [459, 75] width 344 height 19
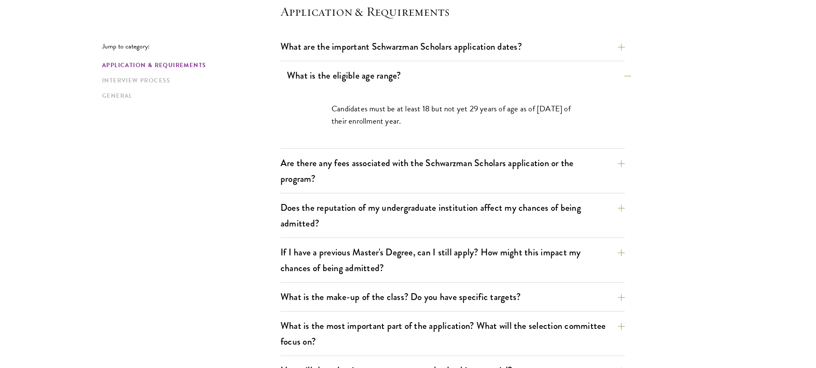
click at [400, 69] on button "What is the eligible age range?" at bounding box center [459, 75] width 344 height 19
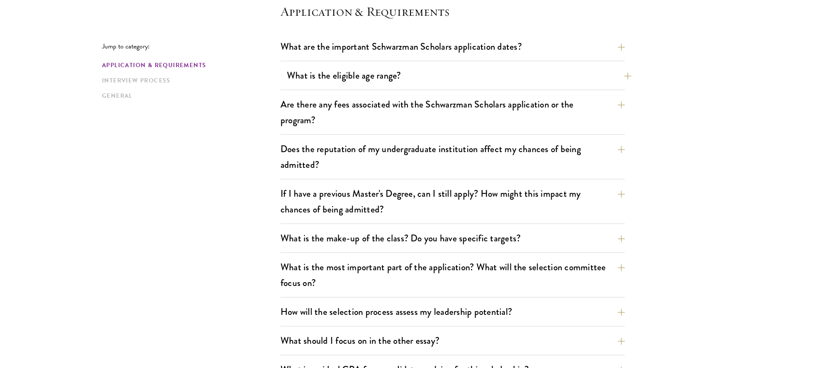
click at [400, 69] on button "What is the eligible age range?" at bounding box center [459, 75] width 344 height 19
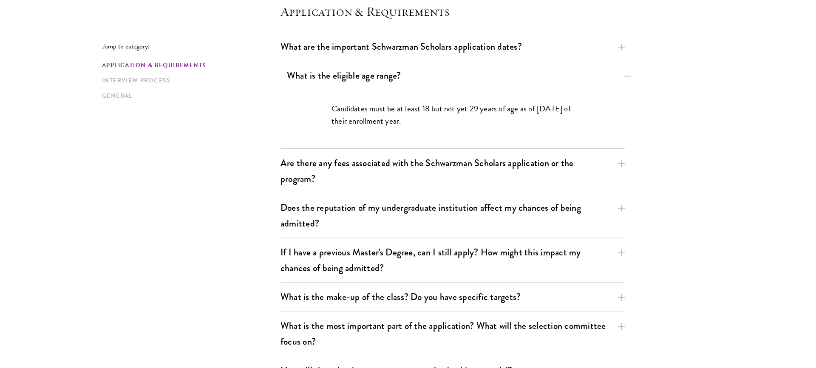
click at [400, 69] on button "What is the eligible age range?" at bounding box center [459, 75] width 344 height 19
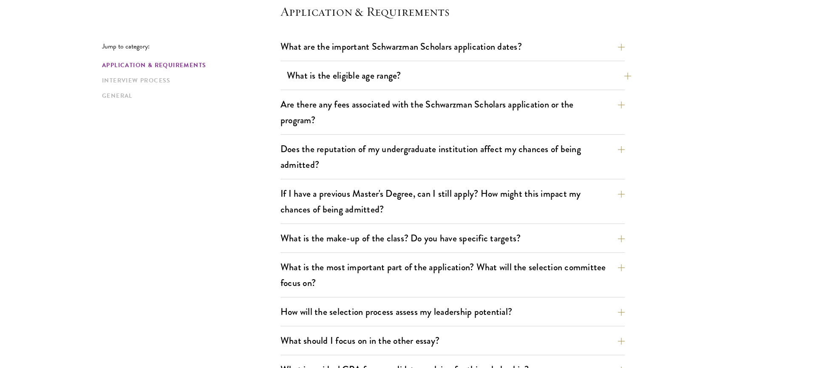
click at [400, 69] on button "What is the eligible age range?" at bounding box center [459, 75] width 344 height 19
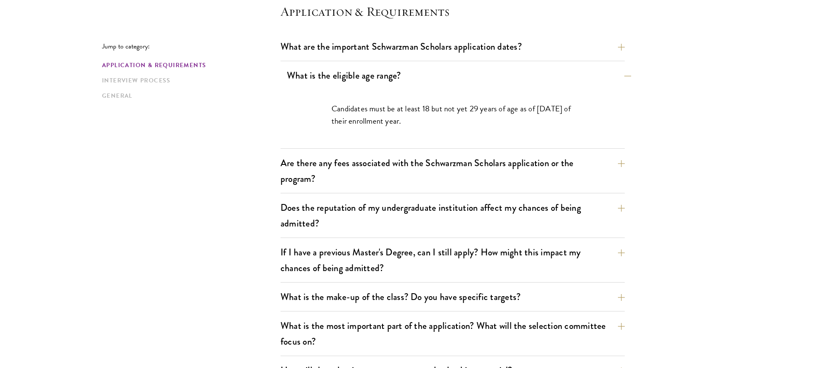
click at [400, 69] on button "What is the eligible age range?" at bounding box center [459, 75] width 344 height 19
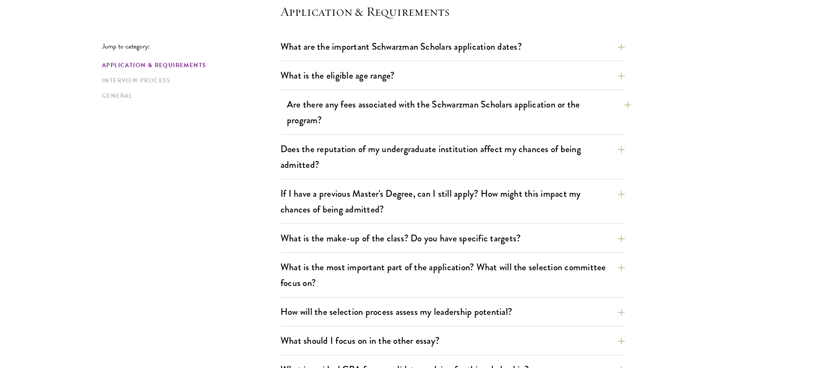
click at [413, 96] on button "Are there any fees associated with the Schwarzman Scholars application or the p…" at bounding box center [459, 112] width 344 height 35
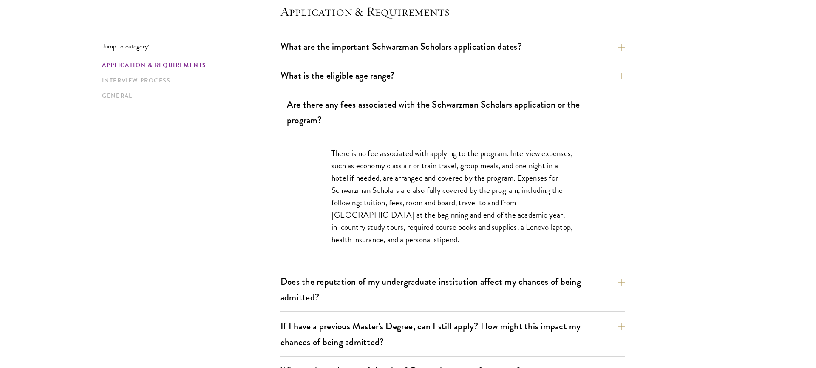
click at [413, 97] on button "Are there any fees associated with the Schwarzman Scholars application or the p…" at bounding box center [459, 112] width 344 height 35
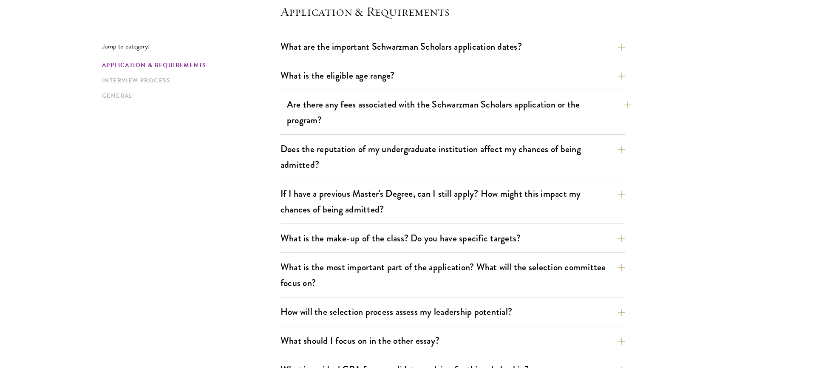
click at [413, 97] on button "Are there any fees associated with the Schwarzman Scholars application or the p…" at bounding box center [459, 112] width 344 height 35
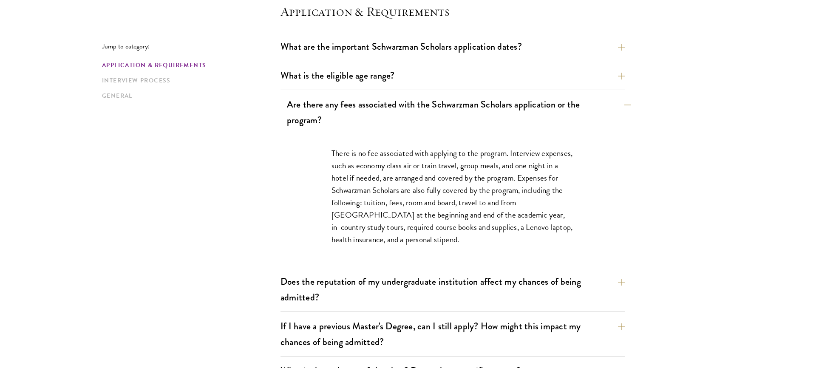
click at [413, 97] on button "Are there any fees associated with the Schwarzman Scholars application or the p…" at bounding box center [459, 112] width 344 height 35
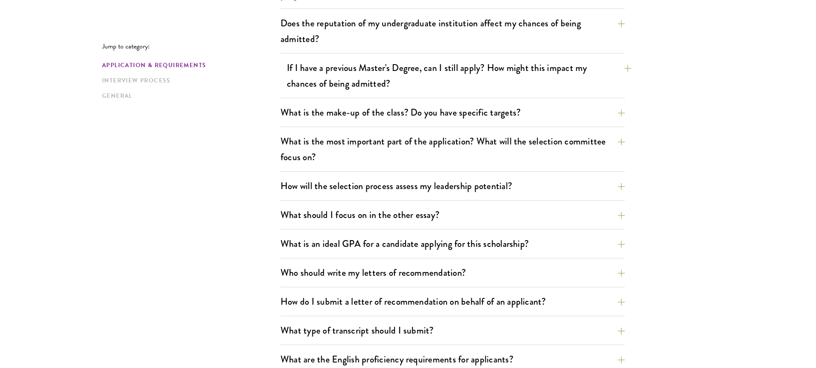
scroll to position [375, 0]
click at [407, 27] on button "Does the reputation of my undergraduate institution affect my chances of being …" at bounding box center [459, 30] width 344 height 35
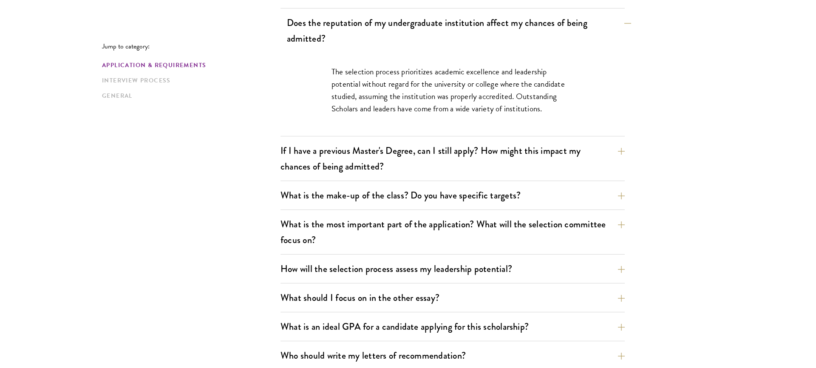
click at [406, 27] on button "Does the reputation of my undergraduate institution affect my chances of being …" at bounding box center [459, 30] width 344 height 35
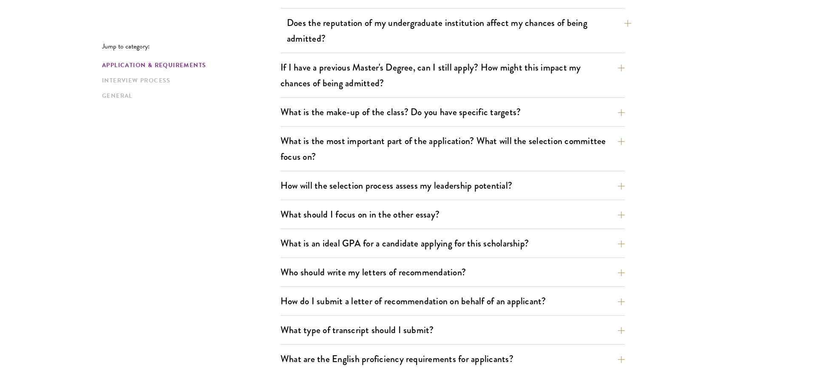
click at [406, 27] on button "Does the reputation of my undergraduate institution affect my chances of being …" at bounding box center [459, 30] width 344 height 35
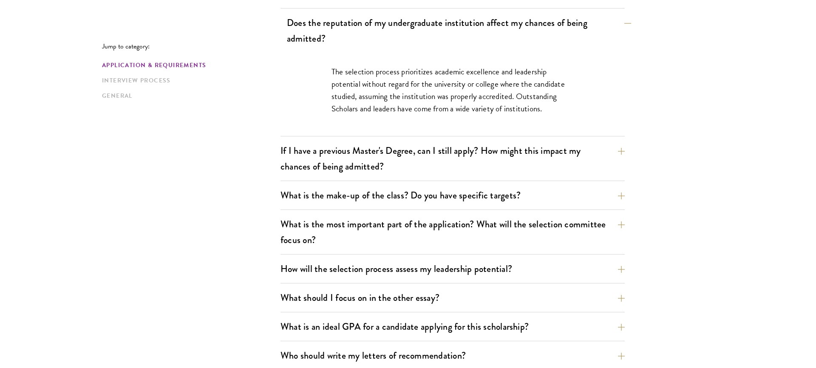
click at [406, 27] on button "Does the reputation of my undergraduate institution affect my chances of being …" at bounding box center [459, 30] width 344 height 35
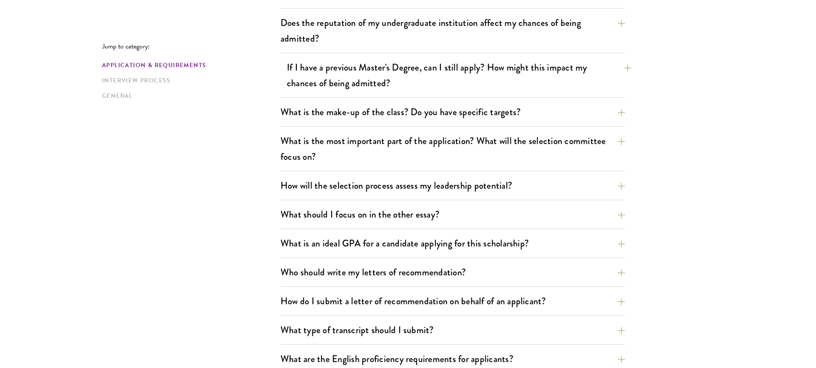
click at [423, 79] on button "If I have a previous Master's Degree, can I still apply? How might this impact …" at bounding box center [459, 75] width 344 height 35
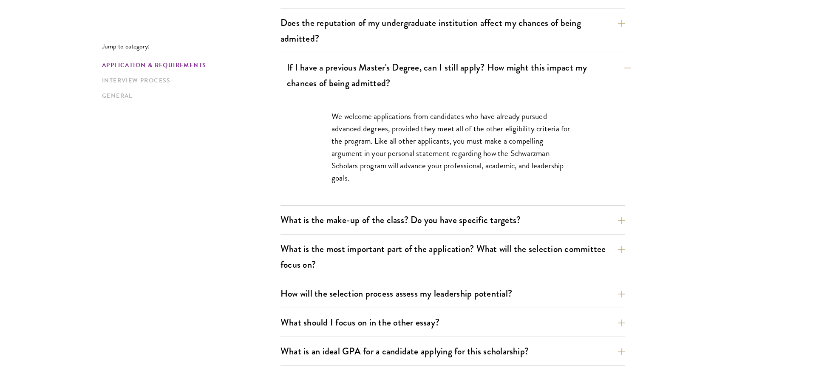
click at [423, 79] on button "If I have a previous Master's Degree, can I still apply? How might this impact …" at bounding box center [459, 75] width 344 height 35
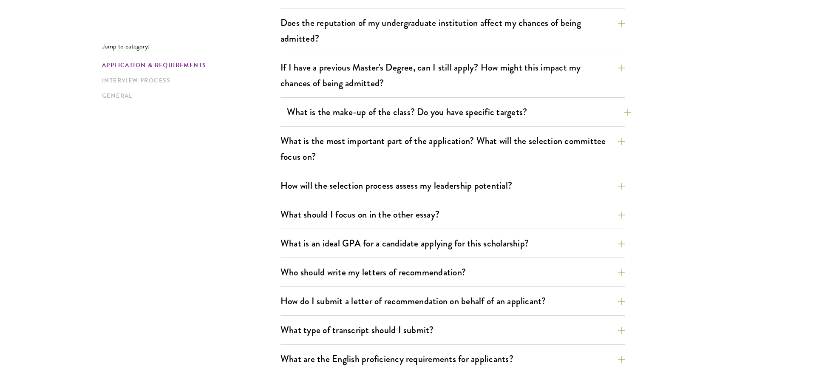
click at [433, 110] on button "What is the make-up of the class? Do you have specific targets?" at bounding box center [459, 111] width 344 height 19
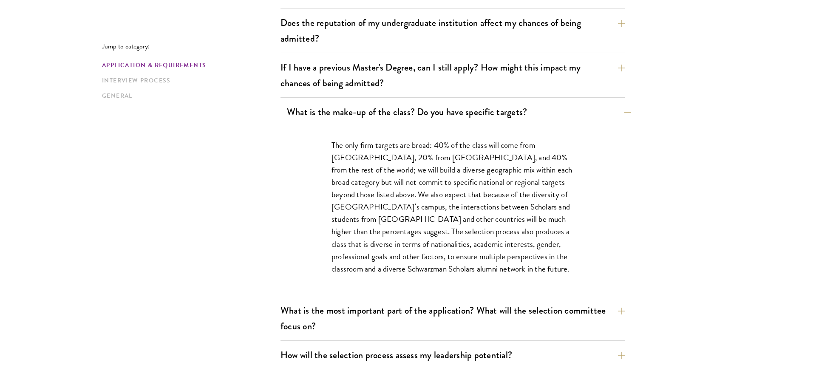
click at [433, 110] on button "What is the make-up of the class? Do you have specific targets?" at bounding box center [459, 111] width 344 height 19
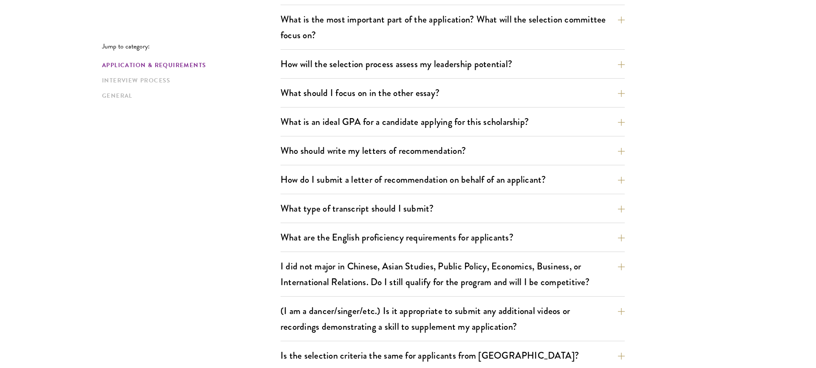
scroll to position [497, 0]
click at [434, 33] on button "What is the most important part of the application? What will the selection com…" at bounding box center [459, 26] width 344 height 35
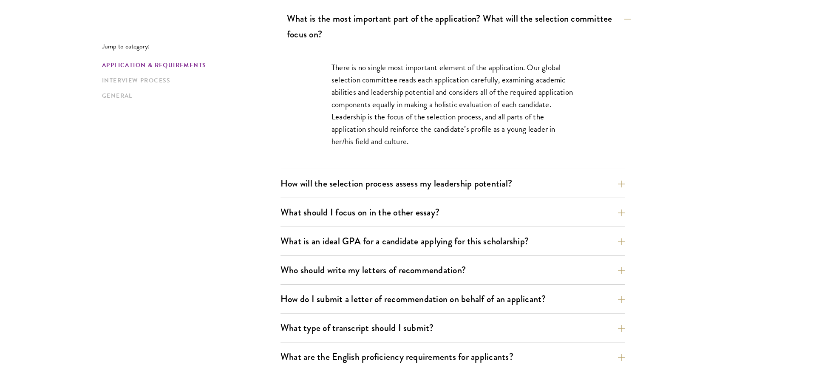
click at [434, 33] on button "What is the most important part of the application? What will the selection com…" at bounding box center [459, 26] width 344 height 35
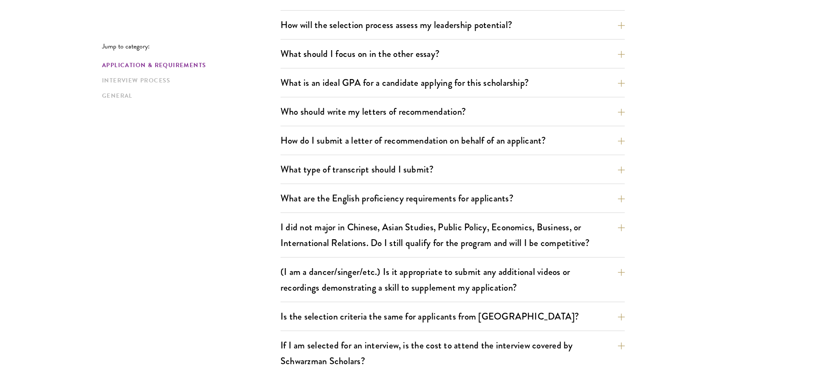
scroll to position [537, 0]
click at [432, 49] on button "What should I focus on in the other essay?" at bounding box center [459, 52] width 344 height 19
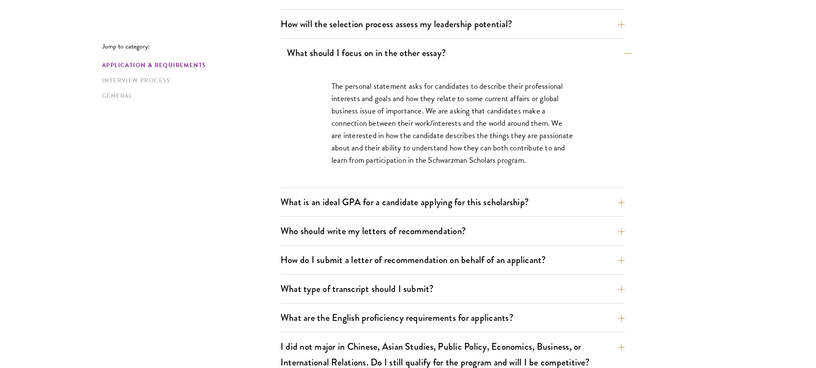
click at [432, 49] on button "What should I focus on in the other essay?" at bounding box center [459, 52] width 344 height 19
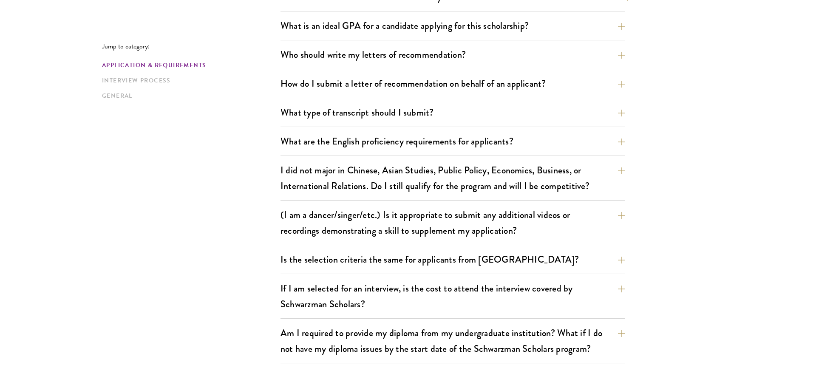
scroll to position [595, 0]
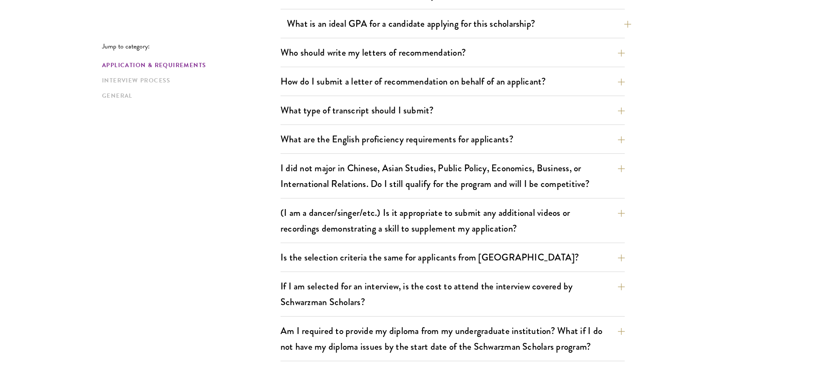
click at [427, 23] on button "What is an ideal GPA for a candidate applying for this scholarship?" at bounding box center [459, 23] width 344 height 19
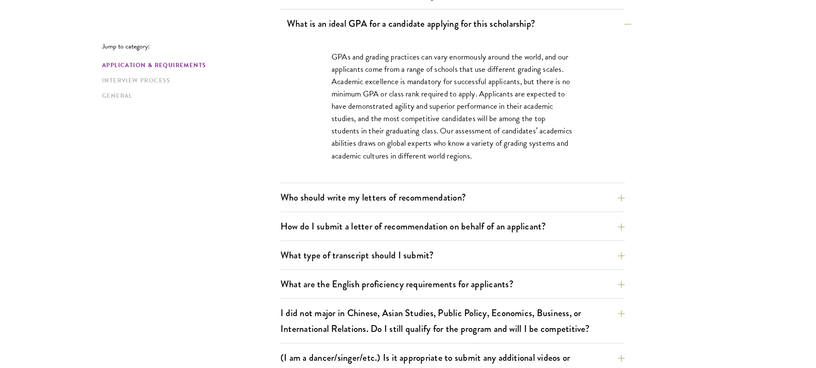
click at [427, 23] on button "What is an ideal GPA for a candidate applying for this scholarship?" at bounding box center [459, 23] width 344 height 19
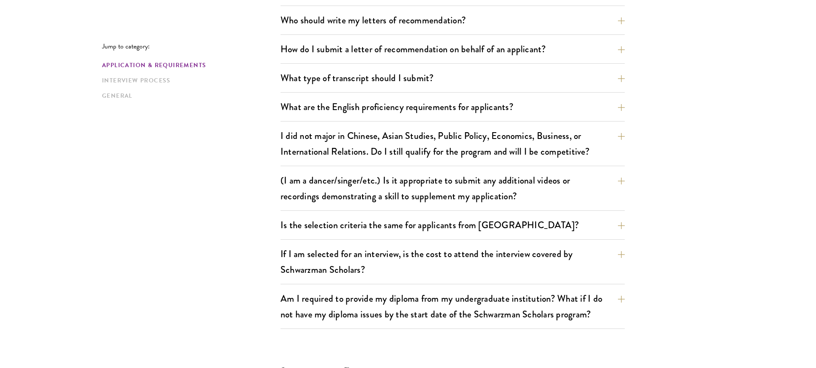
scroll to position [628, 0]
click at [427, 23] on button "Who should write my letters of recommendation?" at bounding box center [459, 19] width 344 height 19
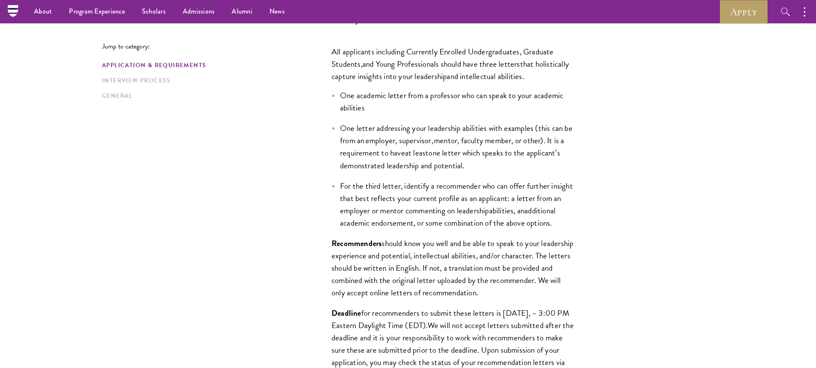
scroll to position [611, 0]
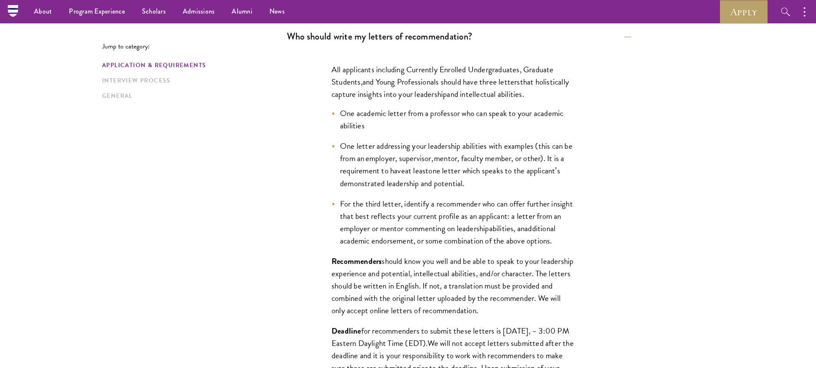
click at [492, 37] on button "Who should write my letters of recommendation?" at bounding box center [459, 36] width 344 height 19
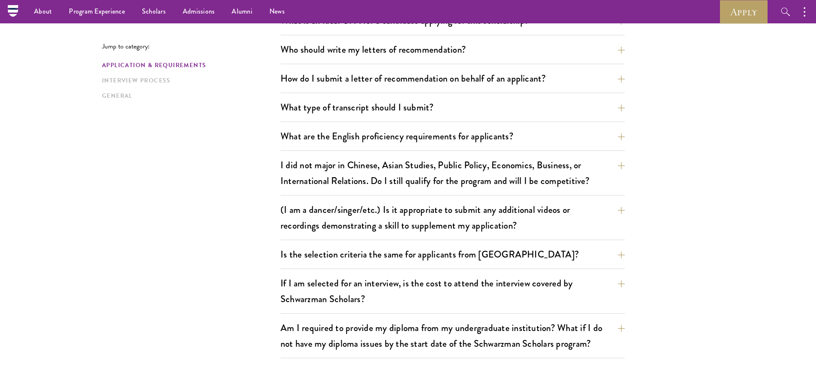
scroll to position [597, 0]
click at [483, 47] on button "Who should write my letters of recommendation?" at bounding box center [459, 49] width 344 height 19
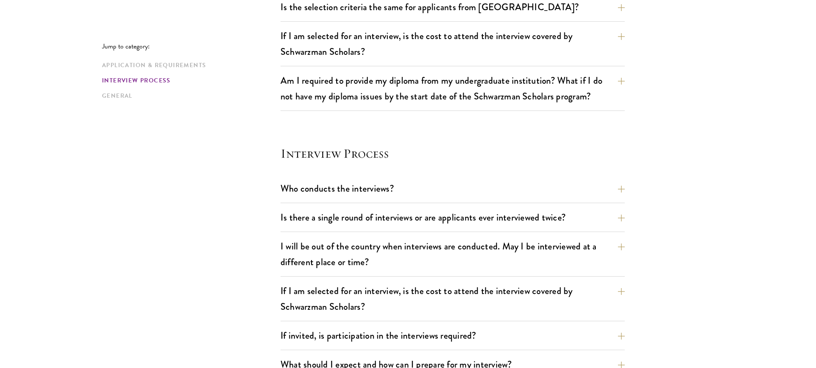
scroll to position [1230, 0]
